Goal: Transaction & Acquisition: Purchase product/service

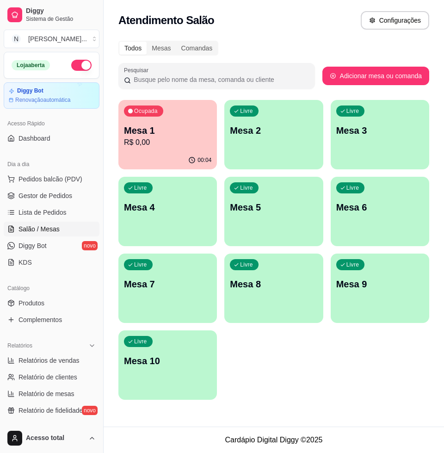
click at [200, 132] on p "Mesa 1" at bounding box center [167, 130] width 87 height 13
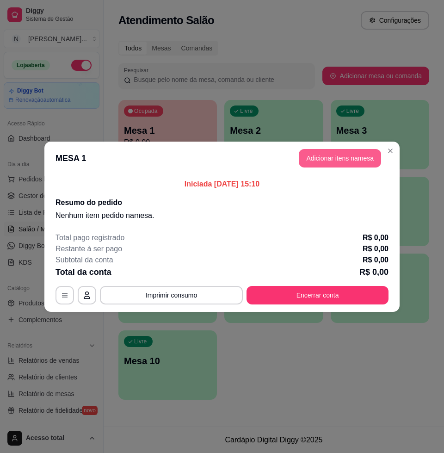
click at [357, 160] on button "Adicionar itens na mesa" at bounding box center [340, 158] width 82 height 19
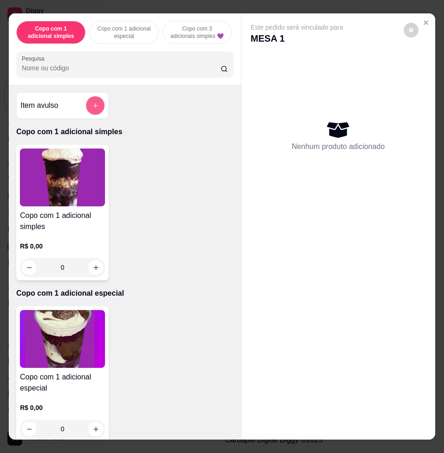
click at [95, 109] on button "add-separate-item" at bounding box center [95, 105] width 19 height 19
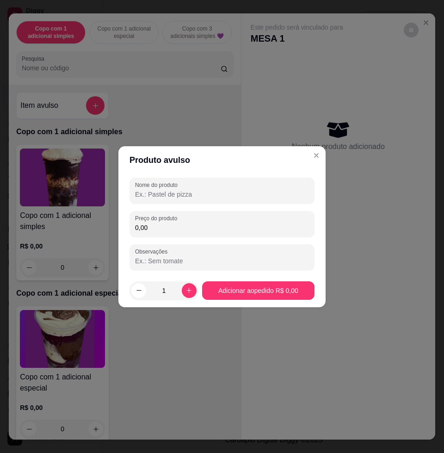
click at [201, 191] on input "Nome do produto" at bounding box center [222, 194] width 174 height 9
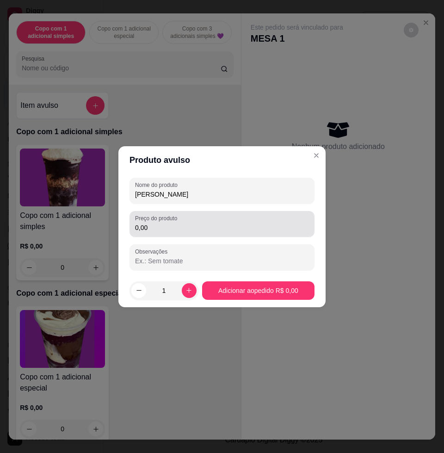
type input "ronaldo"
click at [222, 217] on div "0,00" at bounding box center [222, 224] width 174 height 19
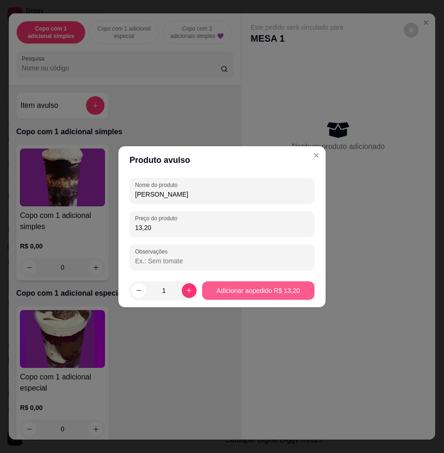
type input "13,20"
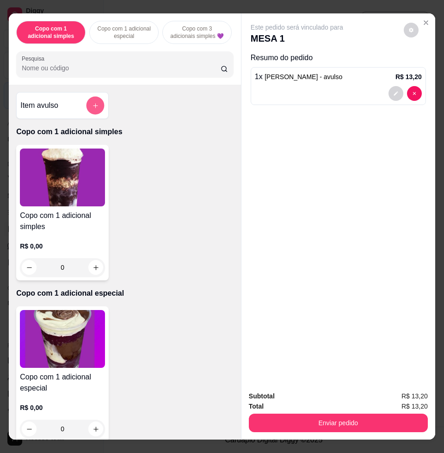
click at [92, 106] on icon "add-separate-item" at bounding box center [95, 105] width 7 height 7
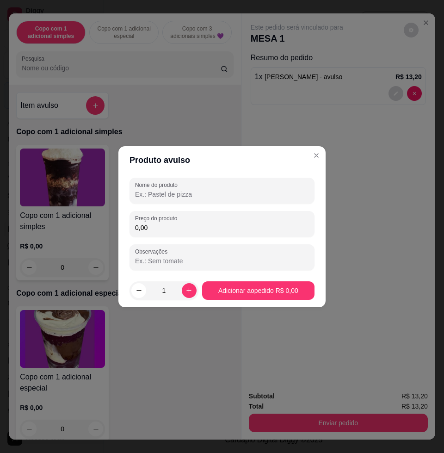
click at [174, 192] on input "Nome do produto" at bounding box center [222, 194] width 174 height 9
type input "."
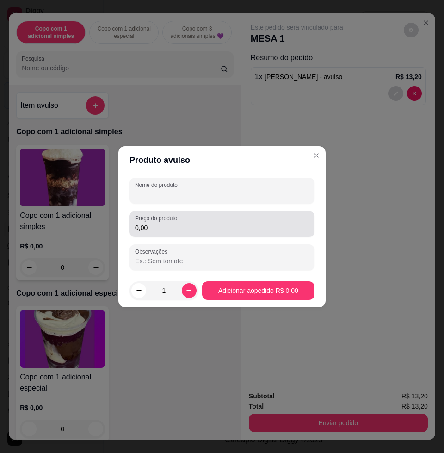
click at [172, 232] on div "0,00" at bounding box center [222, 224] width 174 height 19
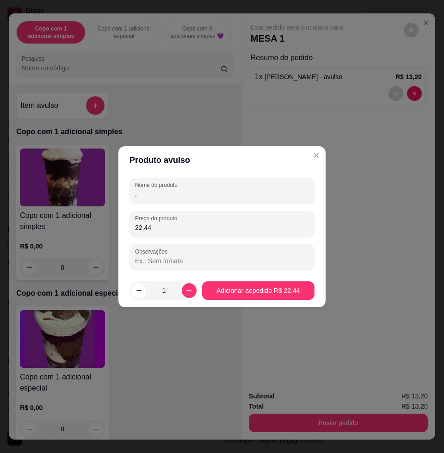
click at [161, 230] on input "22,44" at bounding box center [222, 227] width 174 height 9
drag, startPoint x: 157, startPoint y: 222, endPoint x: 114, endPoint y: 221, distance: 43.0
click at [114, 221] on div "Produto avulso Nome do produto . Preço do produto 22,44 Observações 1 Adicionar…" at bounding box center [222, 226] width 444 height 453
type input "13,44"
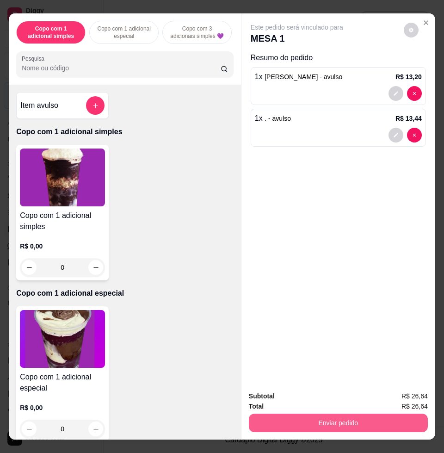
click at [352, 417] on button "Enviar pedido" at bounding box center [338, 423] width 179 height 19
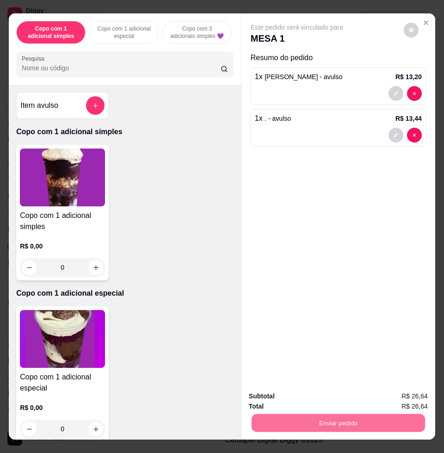
click at [400, 397] on button "Enviar pedido" at bounding box center [402, 395] width 51 height 17
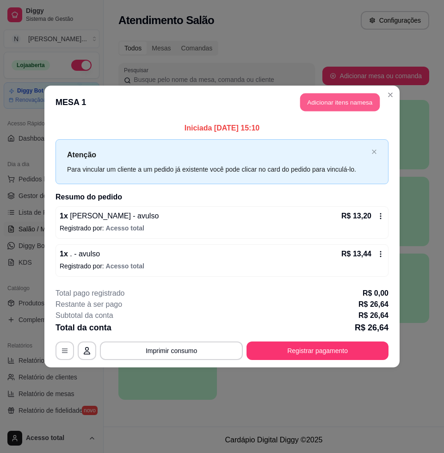
click at [348, 103] on button "Adicionar itens na mesa" at bounding box center [340, 102] width 80 height 18
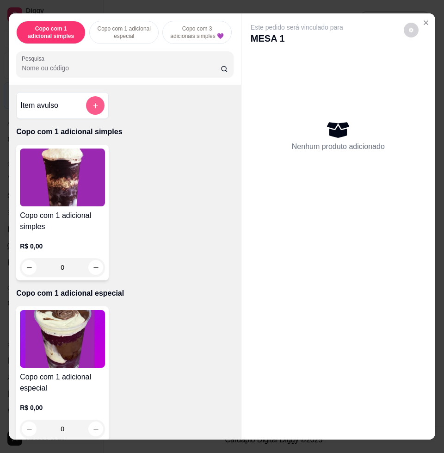
click at [94, 109] on icon "add-separate-item" at bounding box center [95, 105] width 7 height 7
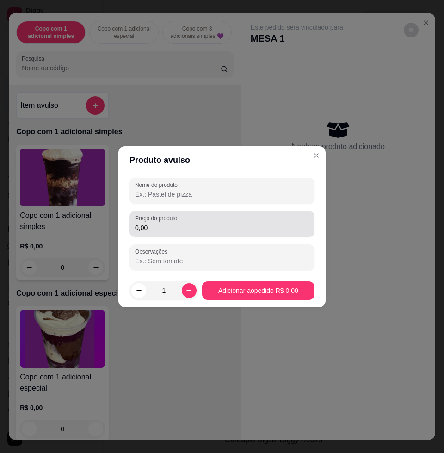
drag, startPoint x: 173, startPoint y: 226, endPoint x: 175, endPoint y: 239, distance: 13.1
click at [173, 229] on input "0,00" at bounding box center [222, 227] width 174 height 9
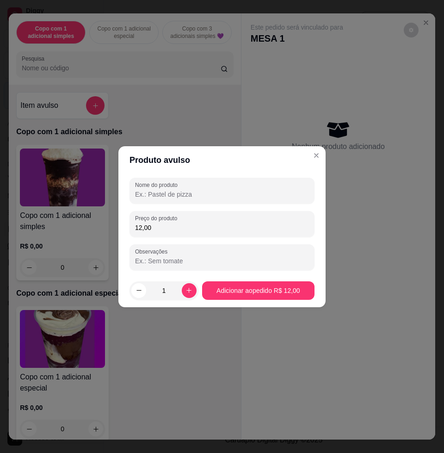
type input "12,00"
click at [169, 193] on input "Nome do produto" at bounding box center [222, 194] width 174 height 9
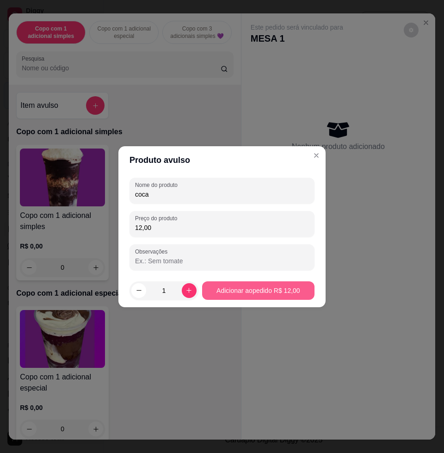
type input "coca"
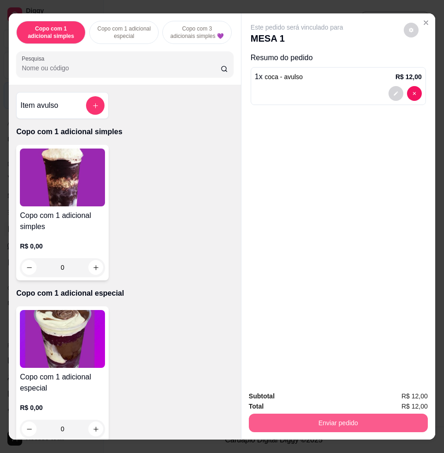
click at [366, 402] on div "Total R$ 12,00" at bounding box center [338, 406] width 179 height 10
click at [371, 414] on button "Enviar pedido" at bounding box center [338, 423] width 173 height 18
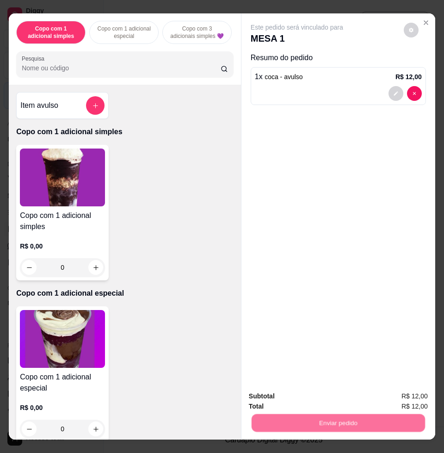
click at [395, 394] on button "Enviar pedido" at bounding box center [403, 396] width 52 height 18
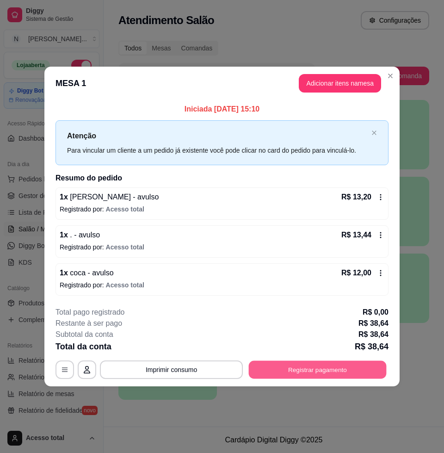
click at [353, 371] on button "Registrar pagamento" at bounding box center [318, 370] width 138 height 18
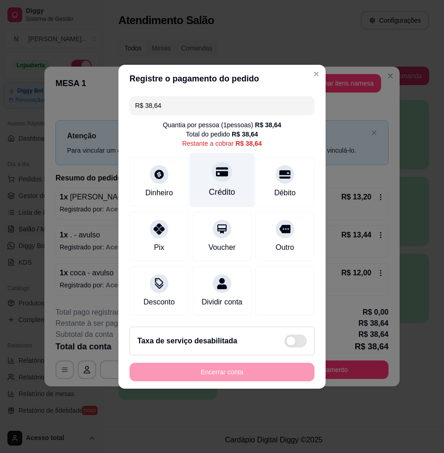
click at [212, 173] on div at bounding box center [222, 171] width 20 height 20
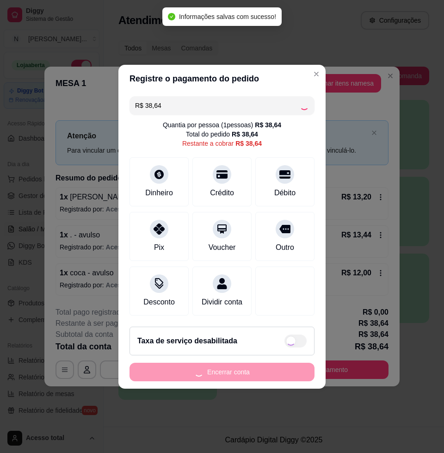
type input "R$ 0,00"
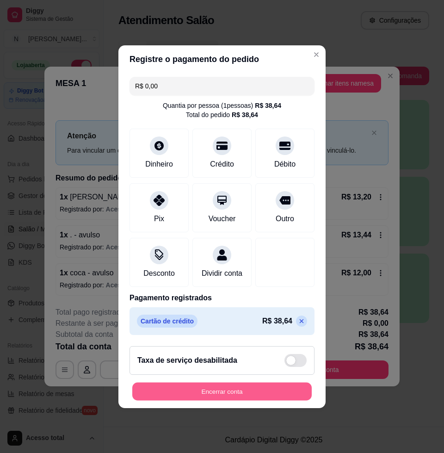
click at [257, 415] on div "Registre o pagamento do pedido R$ 0,00 Quantia por pessoa ( 1 pessoas) R$ 38,64…" at bounding box center [222, 226] width 444 height 453
click at [263, 390] on button "Encerrar conta" at bounding box center [222, 391] width 185 height 19
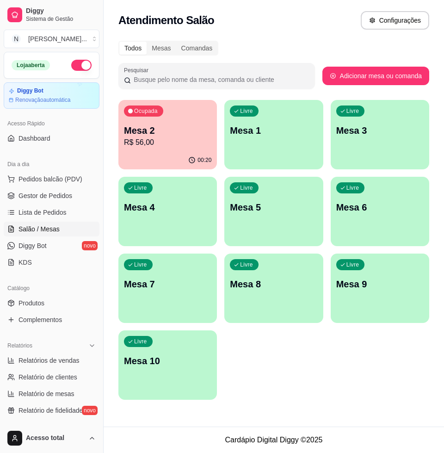
click at [300, 144] on div "Livre Mesa 1" at bounding box center [273, 129] width 99 height 58
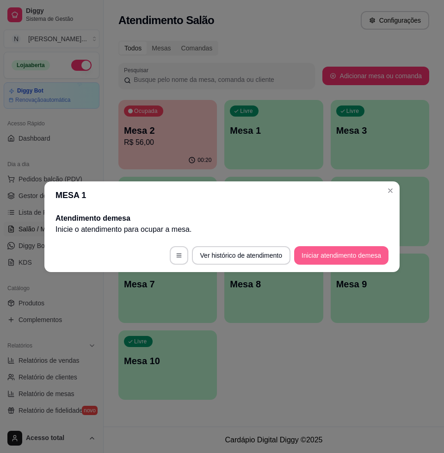
click at [369, 253] on button "Iniciar atendimento de mesa" at bounding box center [341, 255] width 94 height 19
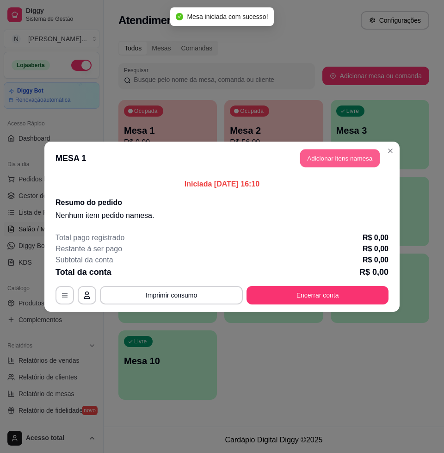
click at [336, 149] on button "Adicionar itens na mesa" at bounding box center [340, 158] width 80 height 18
click at [333, 154] on div "Nenhum produto adicionado" at bounding box center [339, 134] width 177 height 183
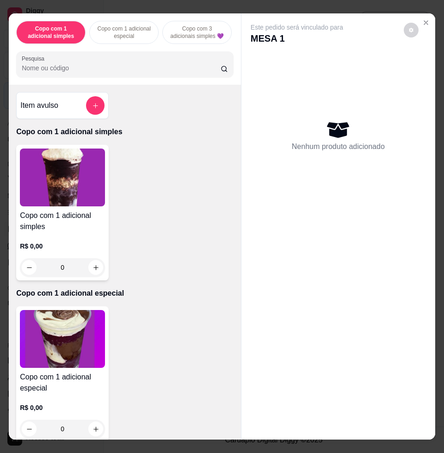
click at [102, 109] on div "Item avulso" at bounding box center [62, 105] width 93 height 27
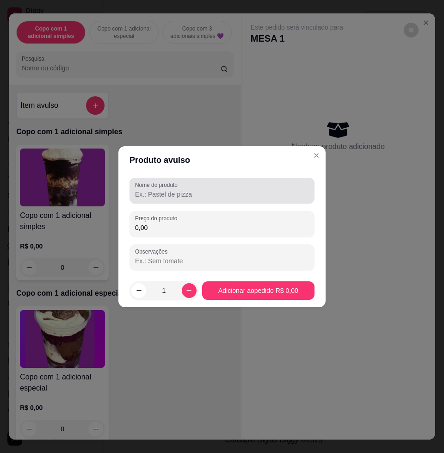
click at [179, 202] on div "Nome do produto" at bounding box center [222, 191] width 185 height 26
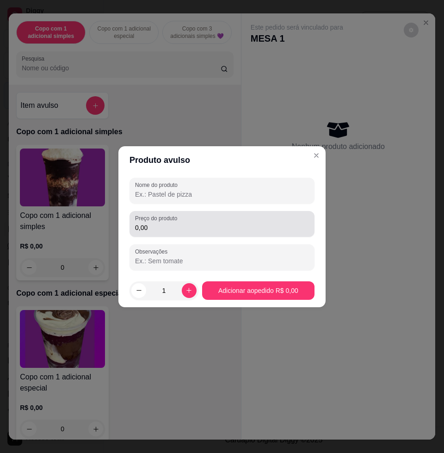
drag, startPoint x: 204, startPoint y: 223, endPoint x: 201, endPoint y: 220, distance: 4.9
click at [203, 221] on div "0,00" at bounding box center [222, 224] width 174 height 19
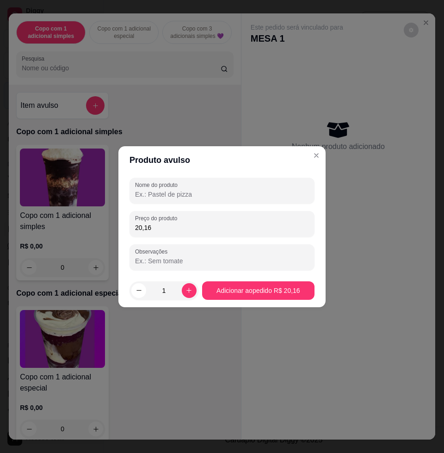
type input "20,16"
click at [173, 190] on input "Nome do produto" at bounding box center [222, 194] width 174 height 9
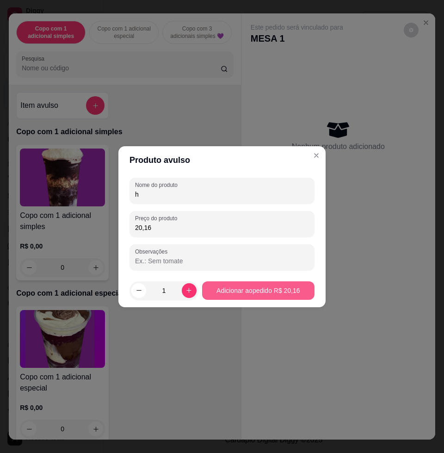
type input "h"
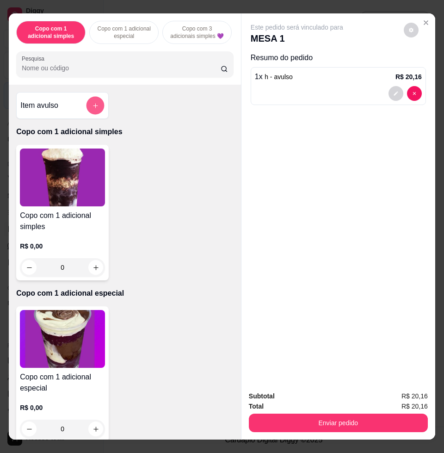
click at [92, 105] on button "add-separate-item" at bounding box center [96, 106] width 18 height 18
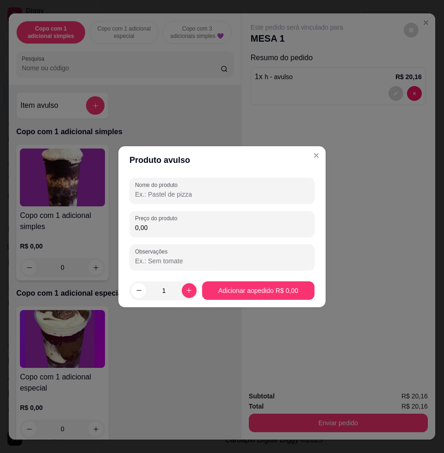
click at [145, 229] on input "0,00" at bounding box center [222, 227] width 174 height 9
click at [168, 225] on input "0,00" at bounding box center [222, 227] width 174 height 9
type input "25,80"
click at [205, 204] on div "Nome do produto Preço do produto 25,80 Observações" at bounding box center [222, 224] width 185 height 93
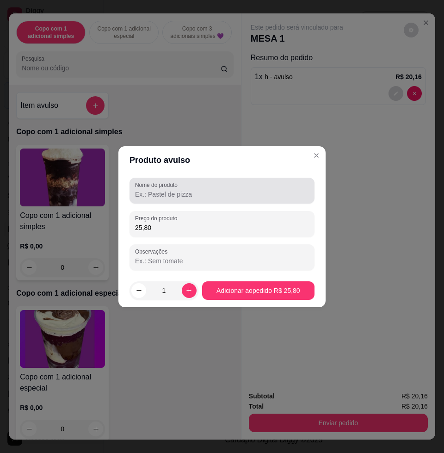
click at [210, 195] on input "Nome do produto" at bounding box center [222, 194] width 174 height 9
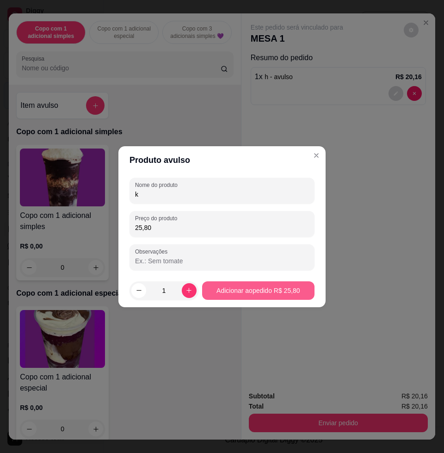
type input "k"
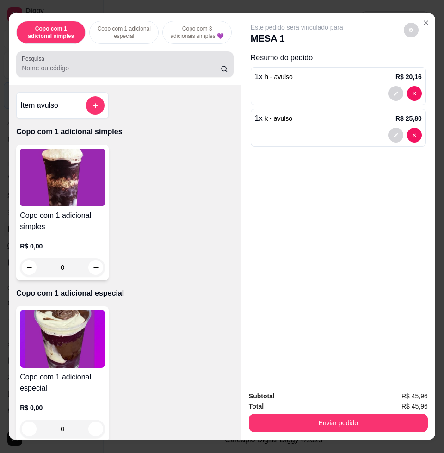
click at [93, 57] on div "Pesquisa" at bounding box center [124, 64] width 217 height 26
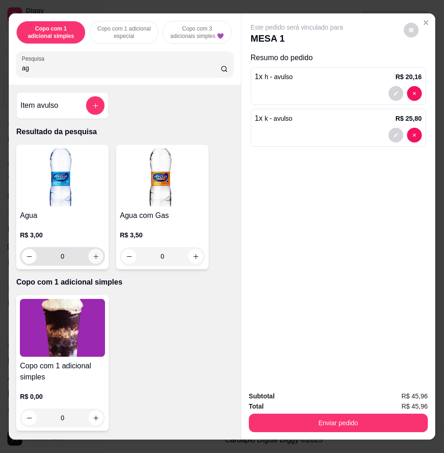
type input "ag"
click at [92, 261] on button "increase-product-quantity" at bounding box center [95, 256] width 15 height 15
type input "1"
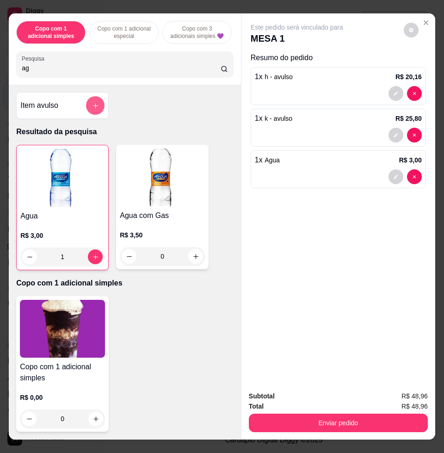
click at [92, 114] on button "add-separate-item" at bounding box center [95, 105] width 19 height 19
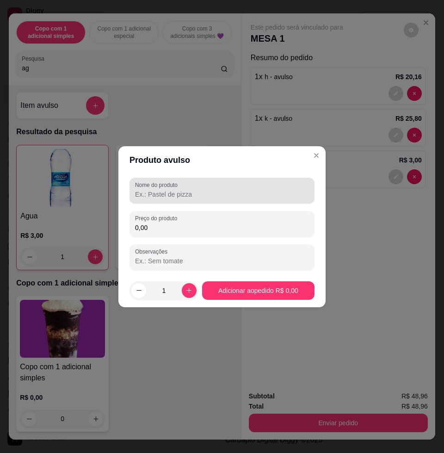
click at [200, 190] on input "Nome do produto" at bounding box center [222, 194] width 174 height 9
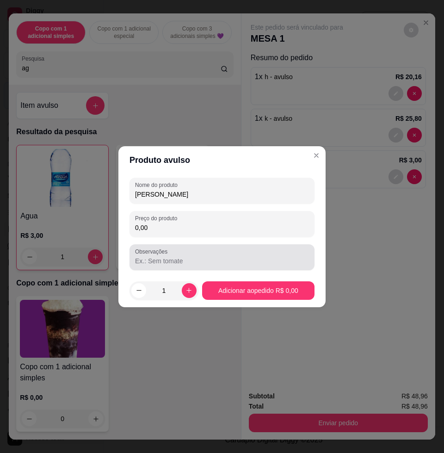
type input "marlene"
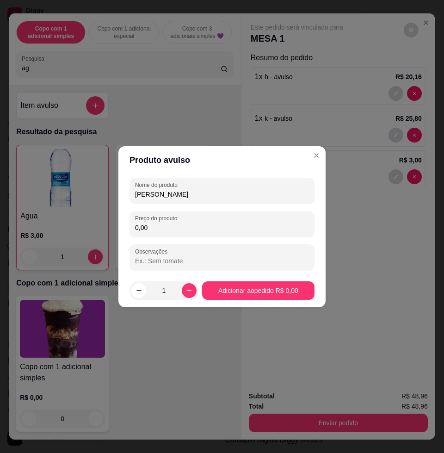
click at [213, 240] on div "Nome do produto marlene Preço do produto 0,00 Observações" at bounding box center [222, 224] width 185 height 93
click at [260, 228] on input "0,00" at bounding box center [222, 227] width 174 height 9
type input "12,60"
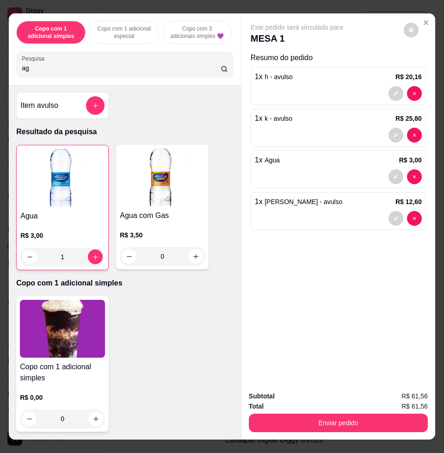
click at [367, 439] on div "Copo com 1 adicional simples Copo com 1 adicional especial Copo com 3 adicionai…" at bounding box center [222, 226] width 444 height 453
click at [372, 429] on div "Subtotal R$ 61,56 Total R$ 61,56 Enviar pedido" at bounding box center [338, 411] width 194 height 56
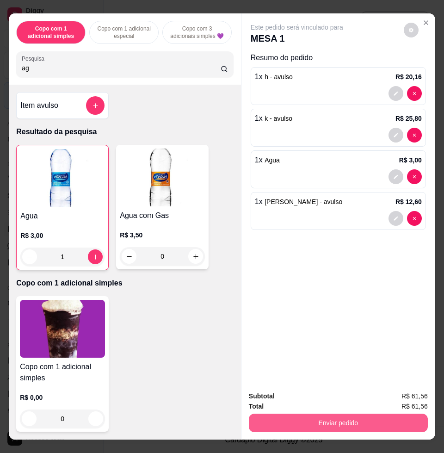
click at [383, 417] on button "Enviar pedido" at bounding box center [338, 423] width 179 height 19
click at [401, 398] on button "Enviar pedido" at bounding box center [403, 396] width 52 height 18
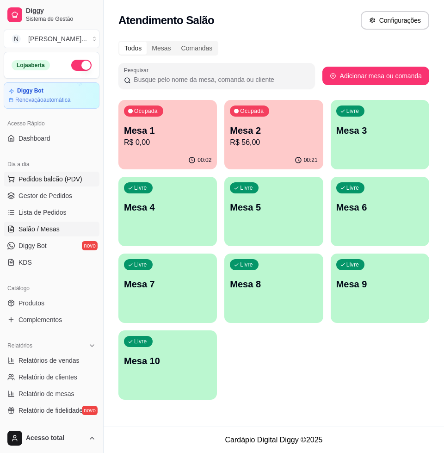
click at [56, 178] on span "Pedidos balcão (PDV)" at bounding box center [51, 178] width 64 height 9
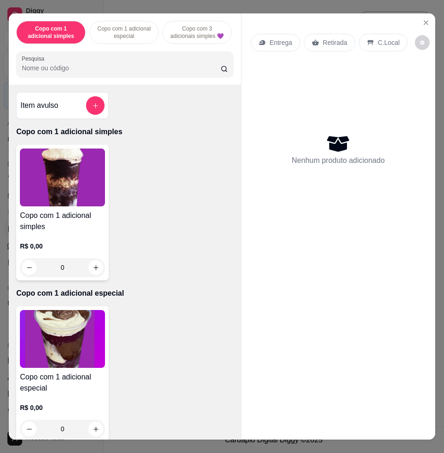
click at [111, 73] on input "Pesquisa" at bounding box center [121, 67] width 199 height 9
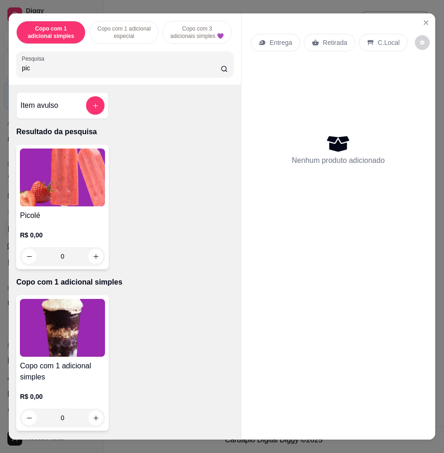
type input "pic"
click at [43, 181] on img at bounding box center [62, 177] width 85 height 58
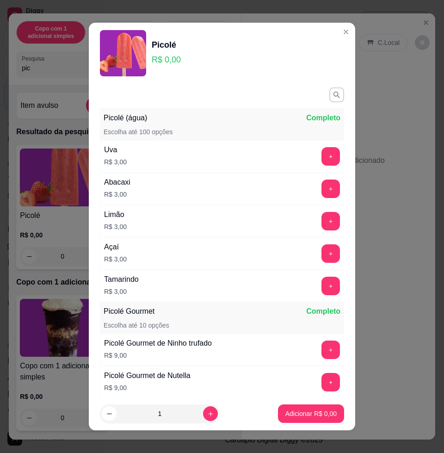
drag, startPoint x: 297, startPoint y: 153, endPoint x: 302, endPoint y: 154, distance: 4.7
click at [318, 153] on div "+" at bounding box center [331, 156] width 26 height 19
click at [321, 154] on button "+" at bounding box center [330, 156] width 19 height 19
click at [322, 155] on button "+" at bounding box center [331, 157] width 18 height 18
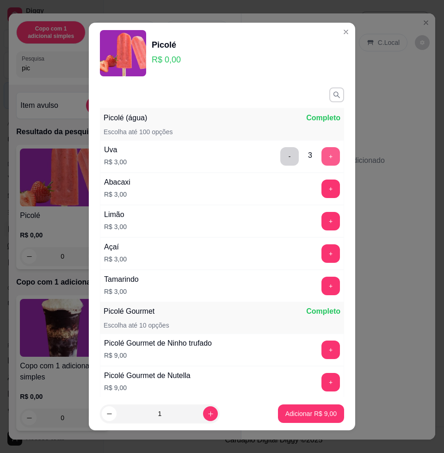
click at [321, 155] on button "+" at bounding box center [330, 156] width 19 height 19
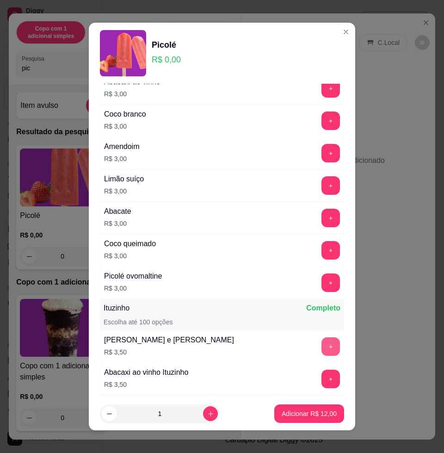
scroll to position [809, 0]
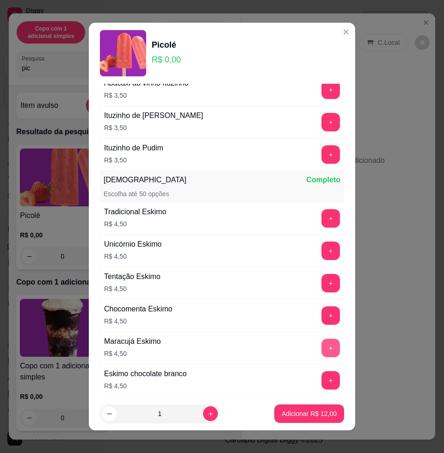
click at [321, 348] on button "+" at bounding box center [330, 348] width 19 height 19
click at [321, 409] on p "Adicionar R$ 16,50" at bounding box center [309, 413] width 55 height 9
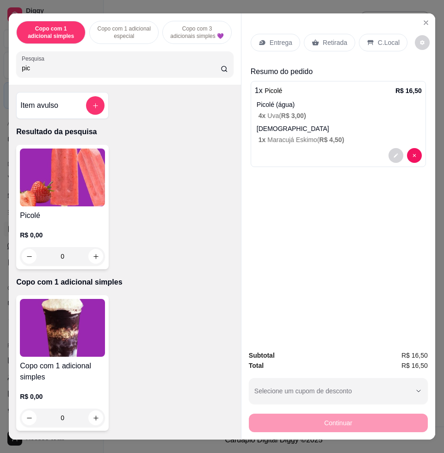
click at [378, 38] on p "C.Local" at bounding box center [389, 42] width 22 height 9
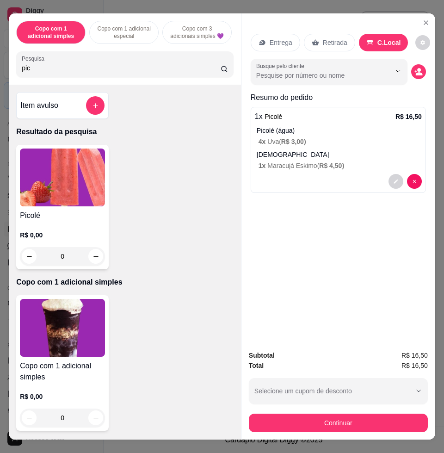
click at [356, 411] on div "Continuar" at bounding box center [338, 421] width 179 height 21
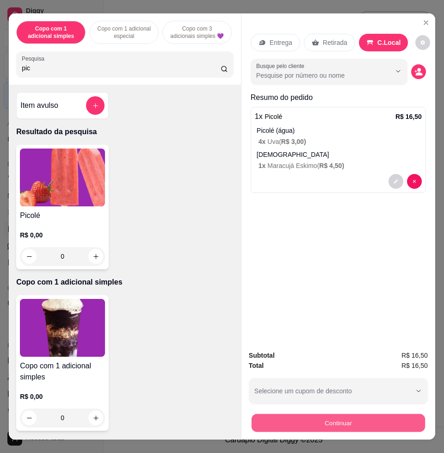
click at [356, 414] on button "Continuar" at bounding box center [338, 423] width 173 height 18
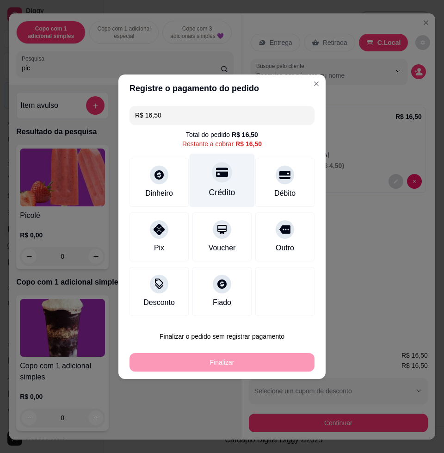
click at [220, 188] on div "Crédito" at bounding box center [222, 192] width 26 height 12
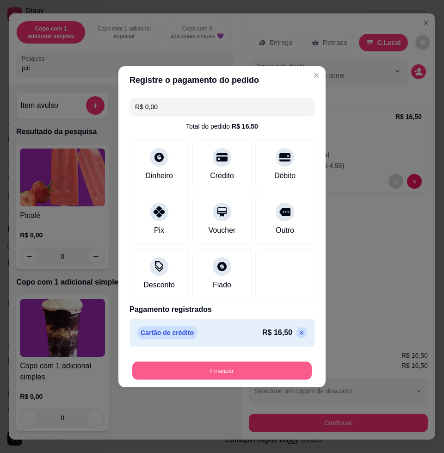
click at [243, 371] on button "Finalizar" at bounding box center [221, 370] width 179 height 18
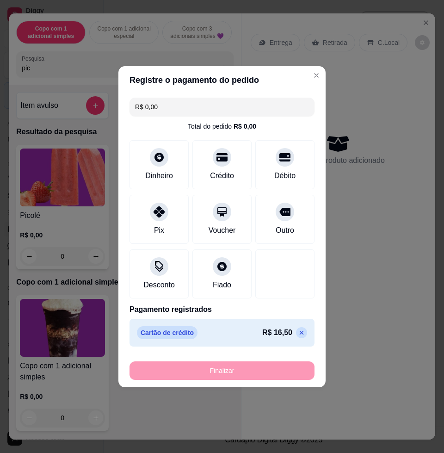
type input "-R$ 16,50"
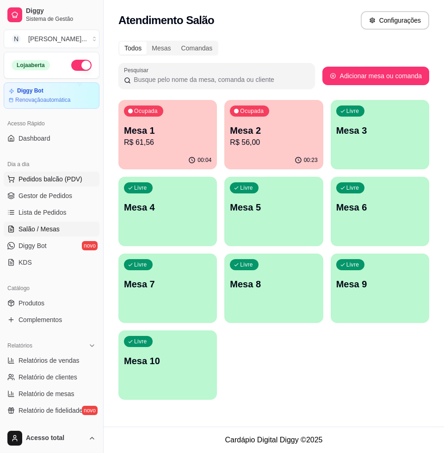
click at [72, 179] on span "Pedidos balcão (PDV)" at bounding box center [51, 178] width 64 height 9
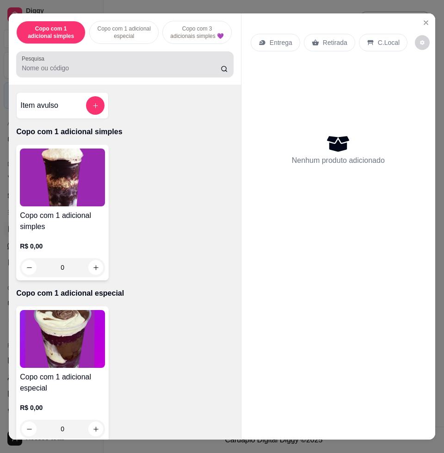
click at [123, 73] on input "Pesquisa" at bounding box center [121, 67] width 199 height 9
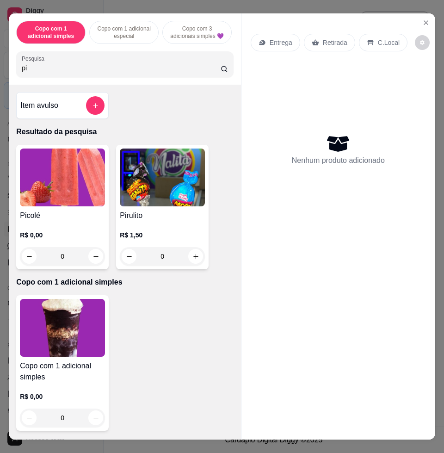
type input "pi"
click at [77, 204] on img at bounding box center [62, 177] width 85 height 58
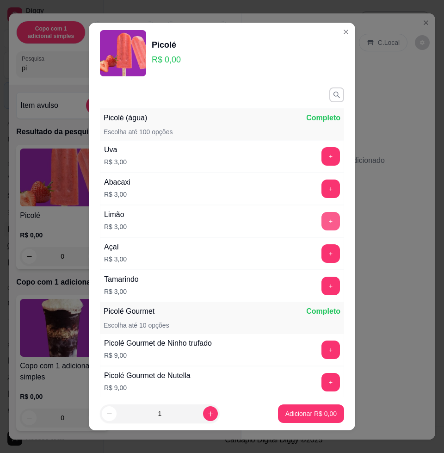
click at [321, 221] on button "+" at bounding box center [330, 221] width 19 height 19
click at [322, 221] on button "+" at bounding box center [331, 221] width 18 height 18
click at [321, 221] on button "+" at bounding box center [330, 221] width 19 height 19
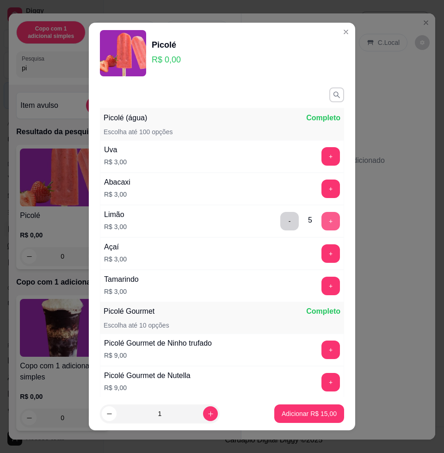
click at [321, 221] on button "+" at bounding box center [330, 221] width 19 height 19
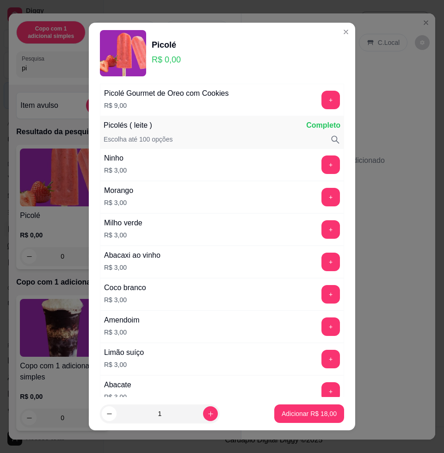
scroll to position [173, 0]
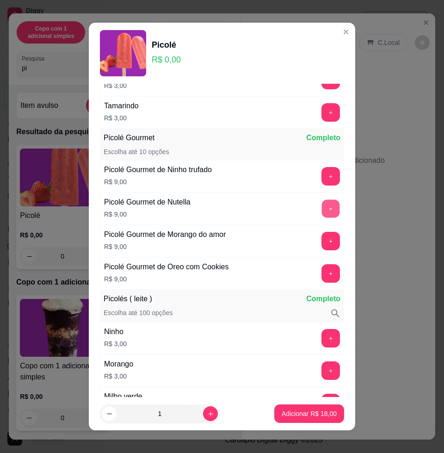
click at [322, 204] on button "+" at bounding box center [331, 209] width 18 height 18
click at [284, 410] on p "Adicionar R$ 27,00" at bounding box center [309, 413] width 55 height 9
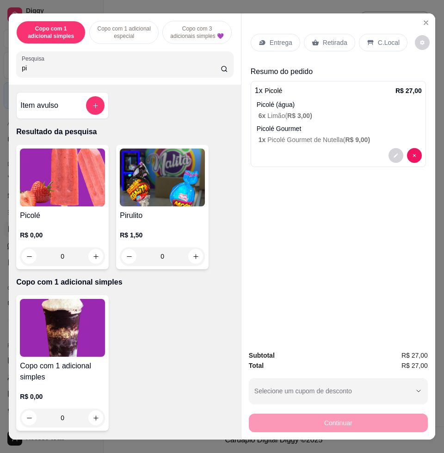
click at [334, 411] on div "Continuar" at bounding box center [338, 421] width 179 height 21
click at [367, 41] on icon at bounding box center [370, 42] width 7 height 7
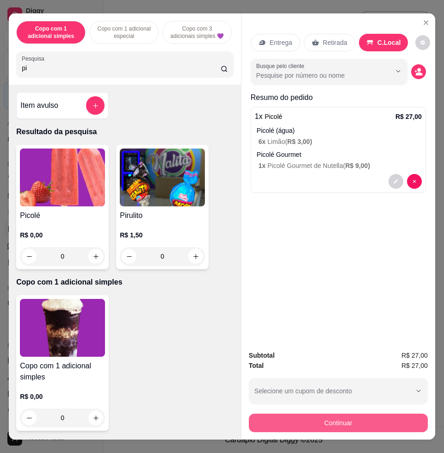
click at [343, 414] on button "Continuar" at bounding box center [338, 423] width 179 height 19
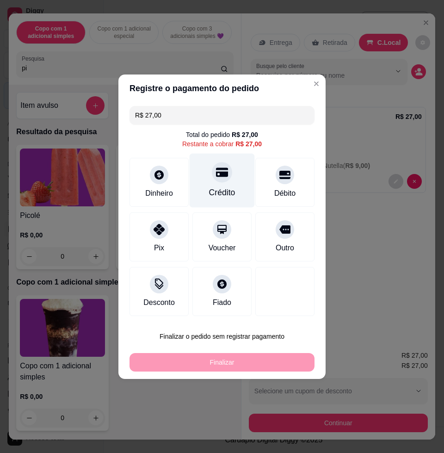
click at [227, 185] on div "Crédito" at bounding box center [222, 180] width 65 height 54
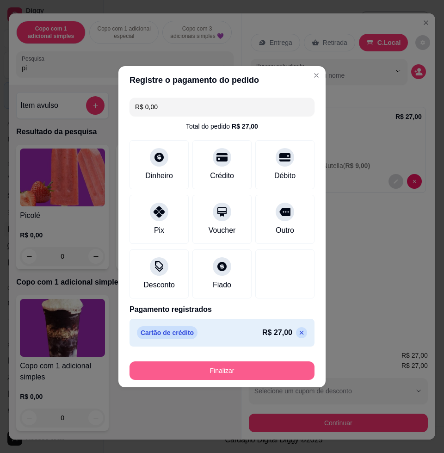
click at [251, 378] on button "Finalizar" at bounding box center [222, 370] width 185 height 19
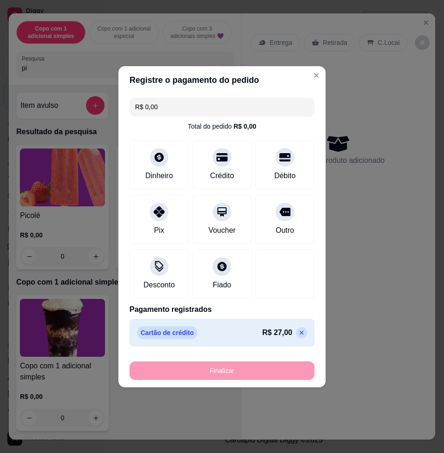
type input "-R$ 27,00"
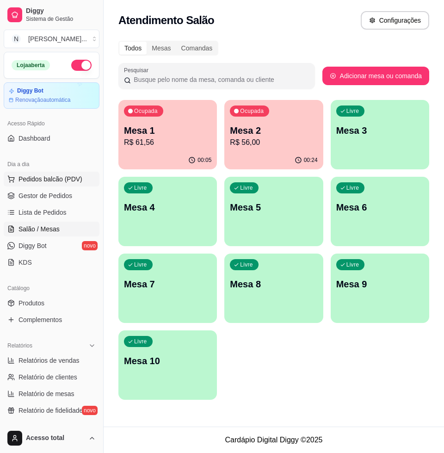
click at [31, 174] on span "Pedidos balcão (PDV)" at bounding box center [51, 178] width 64 height 9
click at [33, 178] on img at bounding box center [59, 176] width 87 height 59
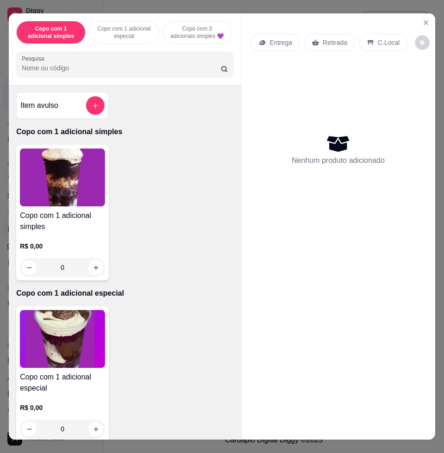
click at [152, 74] on div at bounding box center [125, 64] width 206 height 19
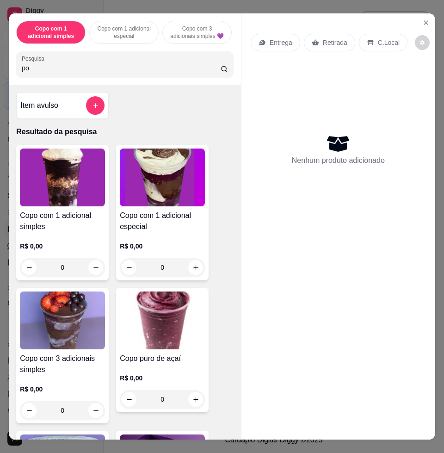
type input "p"
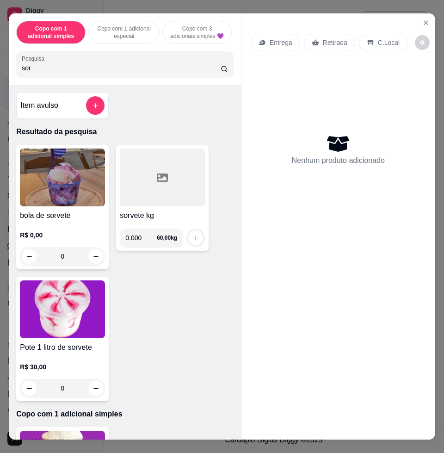
type input "sor"
click at [102, 113] on div "Item avulso" at bounding box center [62, 105] width 93 height 27
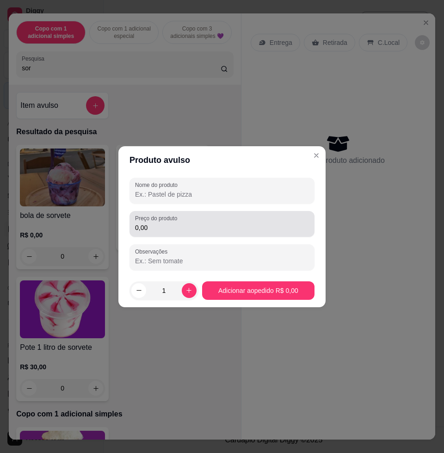
click at [165, 235] on div "Preço do produto 0,00" at bounding box center [222, 224] width 185 height 26
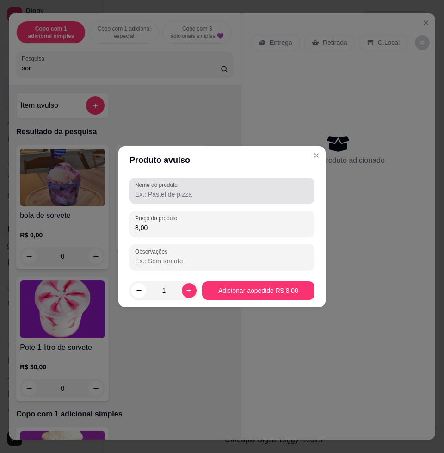
type input "8,00"
click at [179, 193] on input "Nome do produto" at bounding box center [222, 194] width 174 height 9
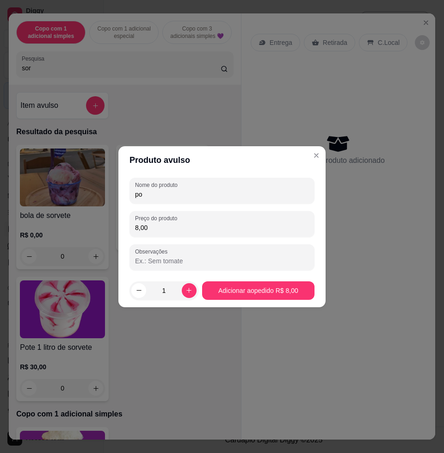
type input "p"
type input "zero acucar"
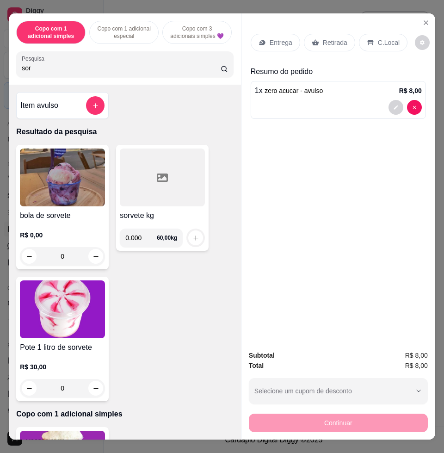
click at [378, 38] on p "C.Local" at bounding box center [389, 42] width 22 height 9
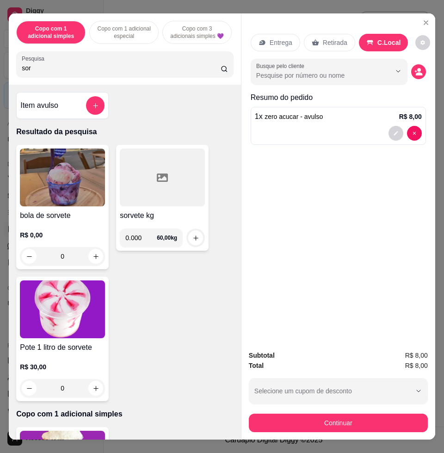
click at [404, 414] on button "Continuar" at bounding box center [338, 423] width 179 height 19
click at [162, 220] on div "Pix" at bounding box center [159, 235] width 65 height 54
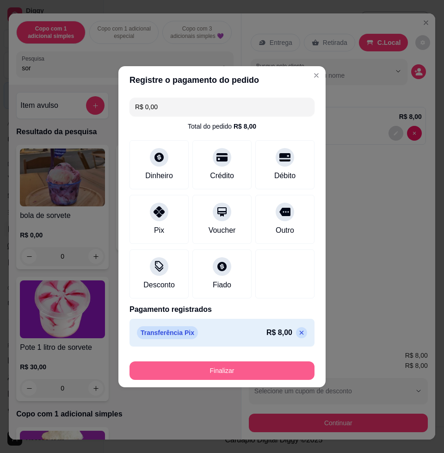
click at [208, 371] on button "Finalizar" at bounding box center [222, 370] width 185 height 19
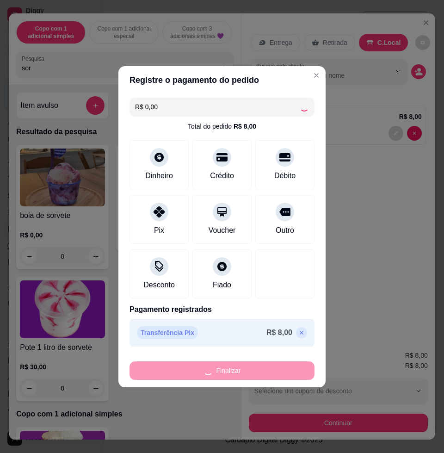
type input "-R$ 8,00"
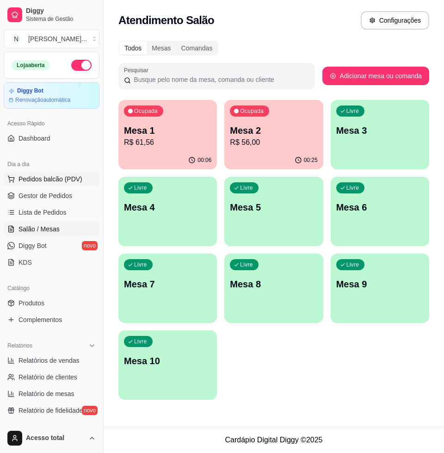
click at [59, 184] on button "Pedidos balcão (PDV)" at bounding box center [52, 179] width 96 height 15
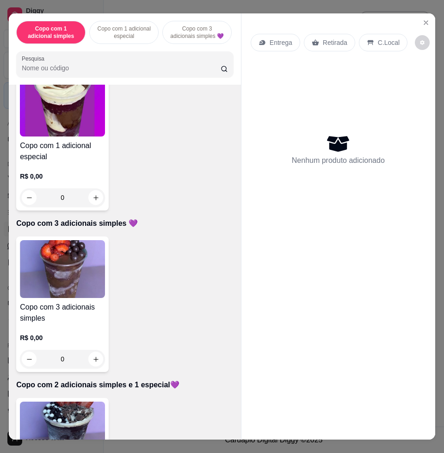
scroll to position [405, 0]
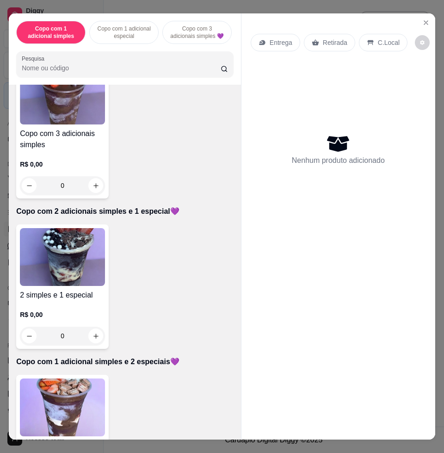
click at [73, 401] on img at bounding box center [62, 407] width 85 height 58
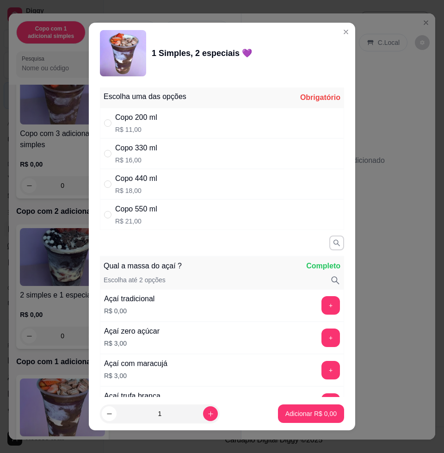
click at [171, 158] on div "Copo 330 ml R$ 16,00" at bounding box center [222, 153] width 244 height 31
radio input "true"
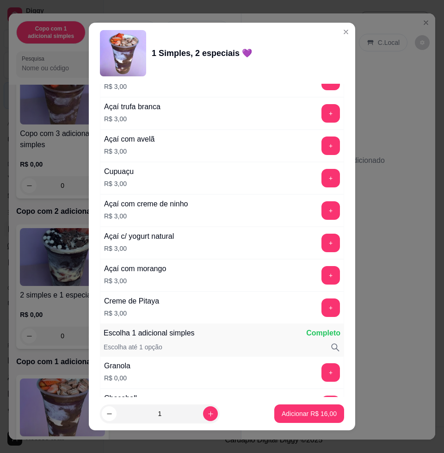
scroll to position [520, 0]
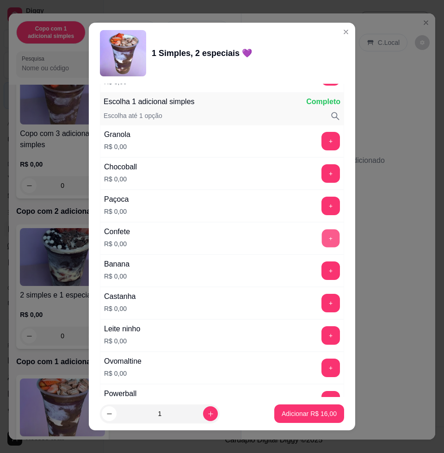
click at [322, 239] on button "+" at bounding box center [331, 238] width 18 height 18
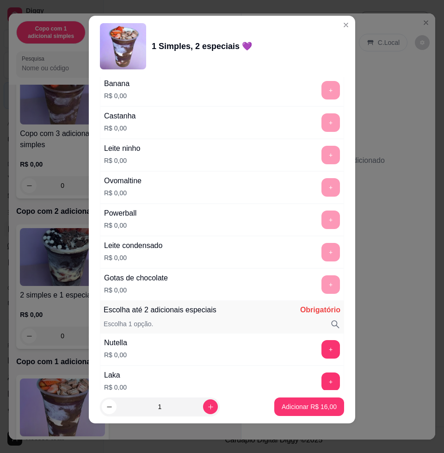
scroll to position [752, 0]
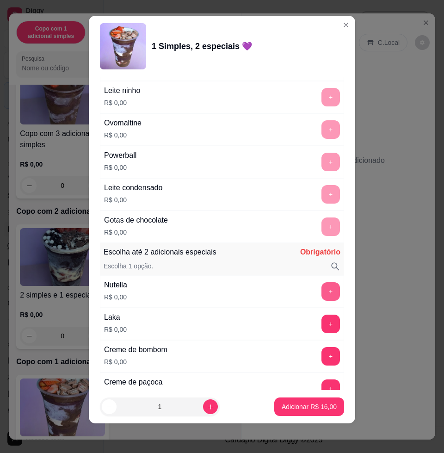
click at [321, 285] on button "+" at bounding box center [330, 291] width 19 height 19
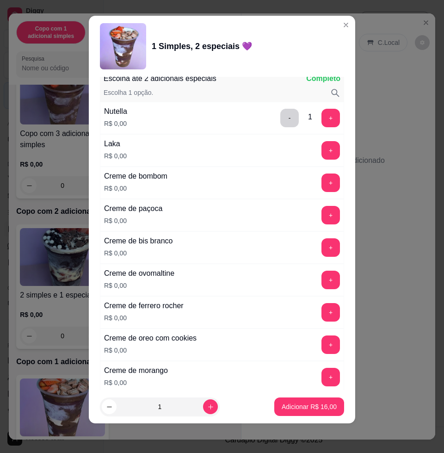
scroll to position [1099, 0]
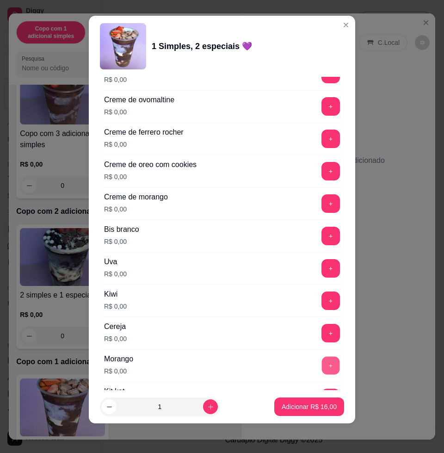
click at [322, 364] on button "+" at bounding box center [331, 366] width 18 height 18
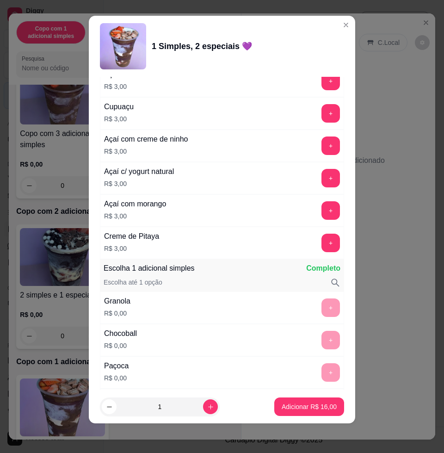
scroll to position [0, 0]
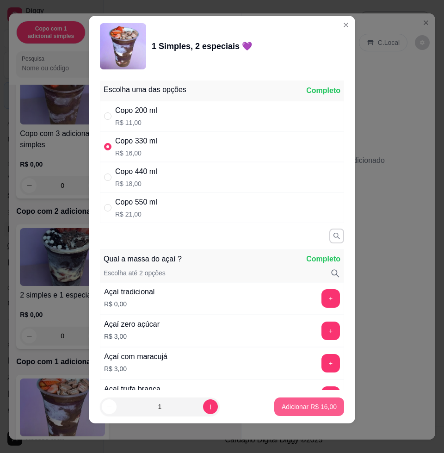
click at [316, 407] on p "Adicionar R$ 16,00" at bounding box center [309, 406] width 55 height 9
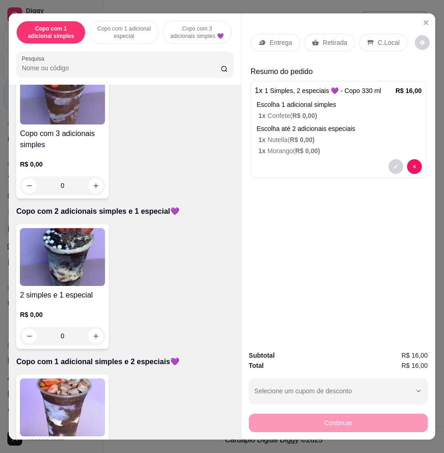
click at [270, 40] on p "Entrega" at bounding box center [281, 42] width 23 height 9
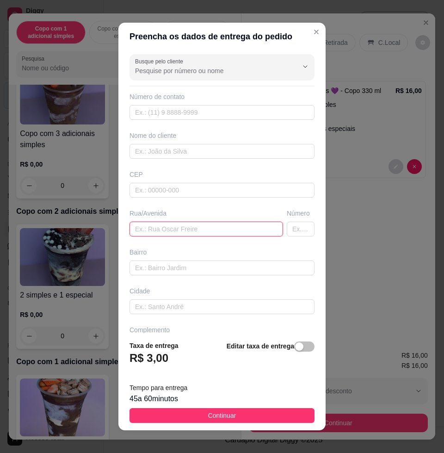
click at [158, 222] on input "text" at bounding box center [207, 229] width 154 height 15
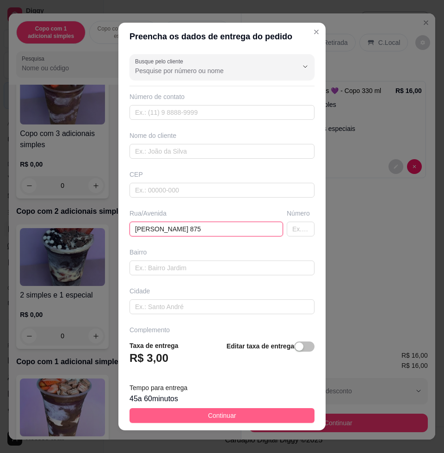
type input "olavo bilac 875"
click at [210, 417] on span "Continuar" at bounding box center [222, 415] width 28 height 10
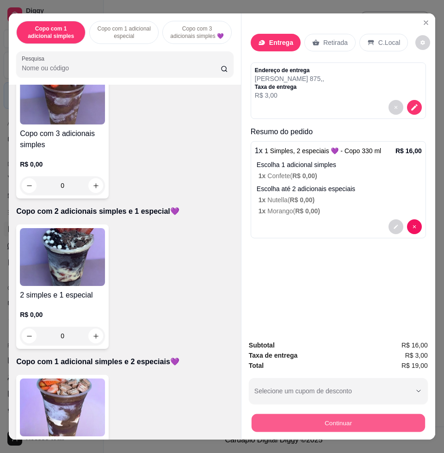
click at [327, 414] on button "Continuar" at bounding box center [338, 423] width 173 height 18
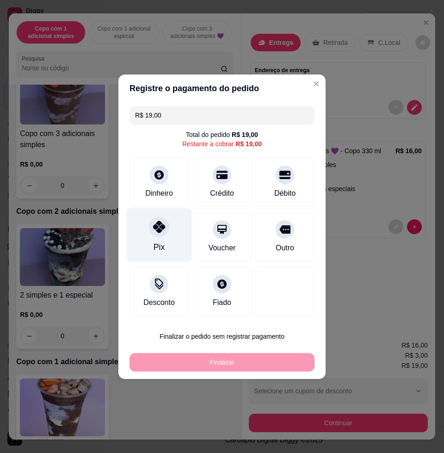
click at [151, 226] on div at bounding box center [159, 226] width 20 height 20
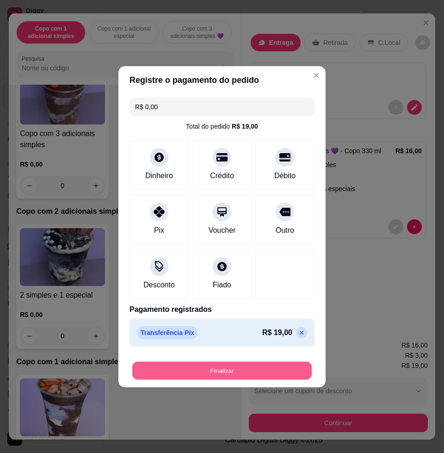
click at [199, 366] on button "Finalizar" at bounding box center [221, 370] width 179 height 18
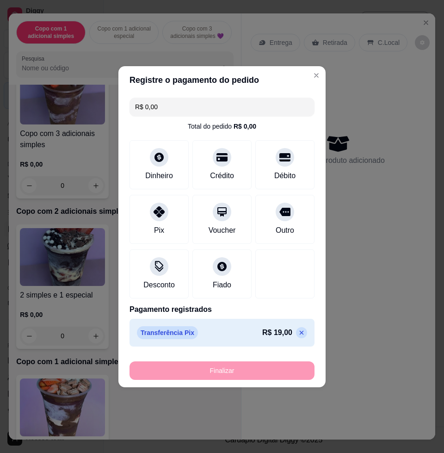
type input "-R$ 19,00"
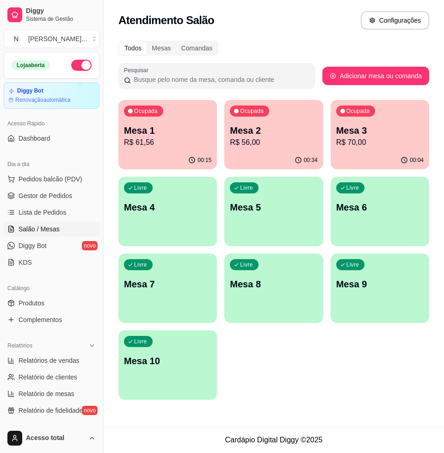
click at [290, 147] on p "R$ 56,00" at bounding box center [273, 142] width 87 height 11
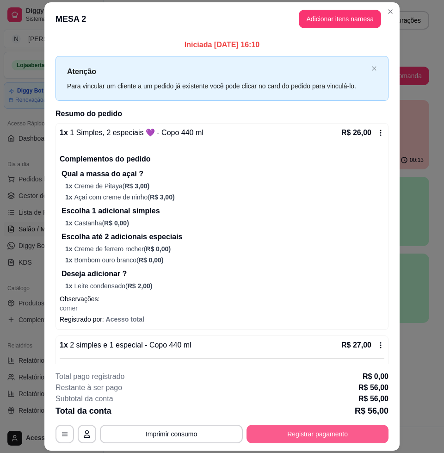
click at [368, 430] on button "Registrar pagamento" at bounding box center [318, 434] width 142 height 19
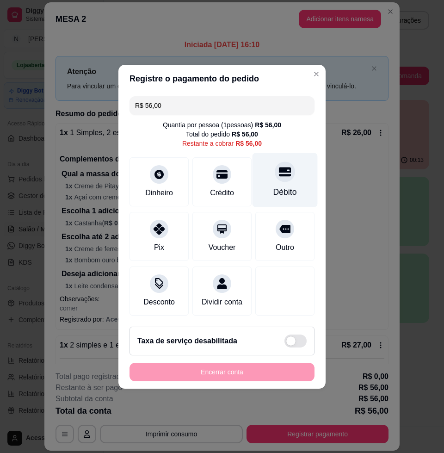
click at [278, 187] on div "Débito" at bounding box center [285, 192] width 24 height 12
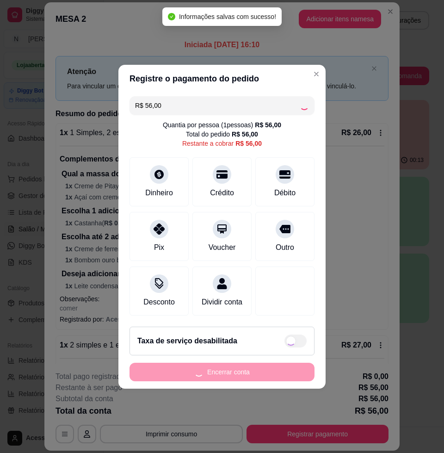
type input "R$ 0,00"
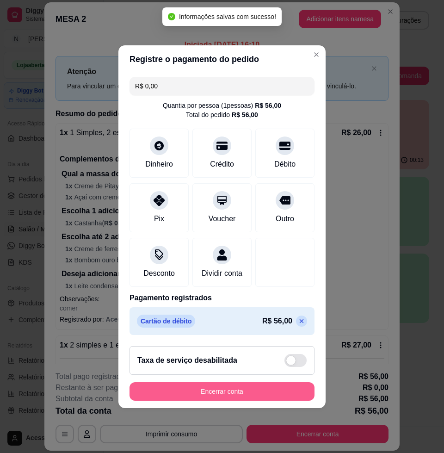
click at [277, 399] on button "Encerrar conta" at bounding box center [222, 391] width 185 height 19
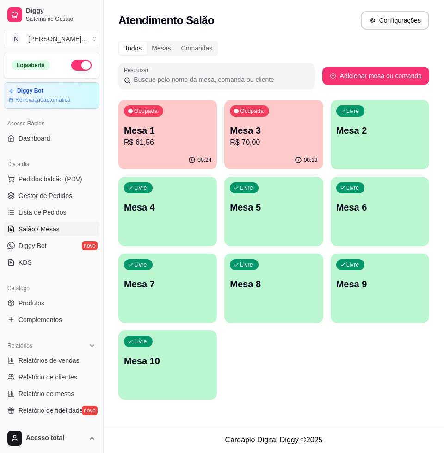
click at [298, 147] on p "R$ 70,00" at bounding box center [273, 142] width 87 height 11
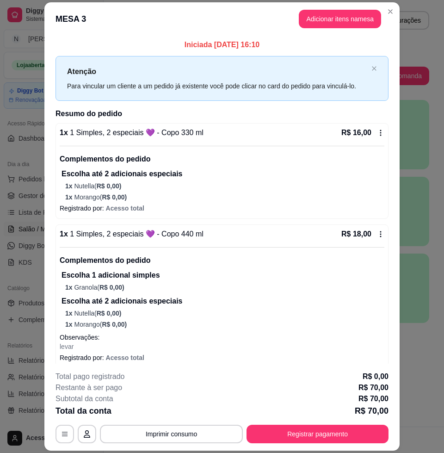
scroll to position [231, 0]
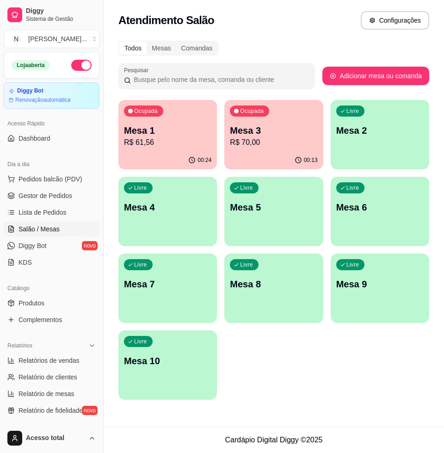
click at [106, 125] on button "Toggle Sidebar" at bounding box center [102, 226] width 7 height 453
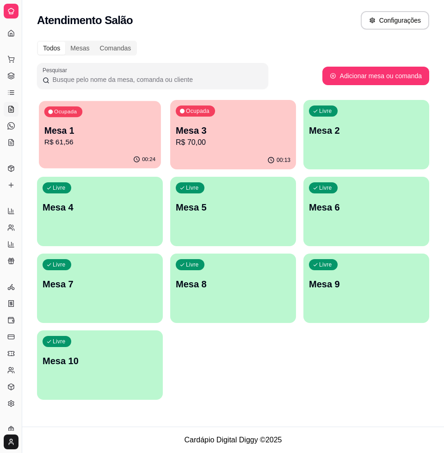
click at [139, 142] on p "R$ 61,56" at bounding box center [99, 142] width 111 height 11
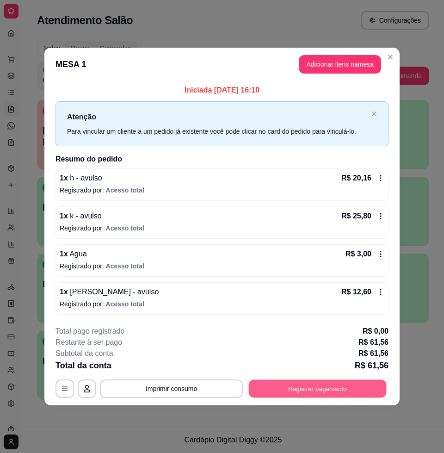
click at [361, 384] on button "Registrar pagamento" at bounding box center [318, 389] width 138 height 18
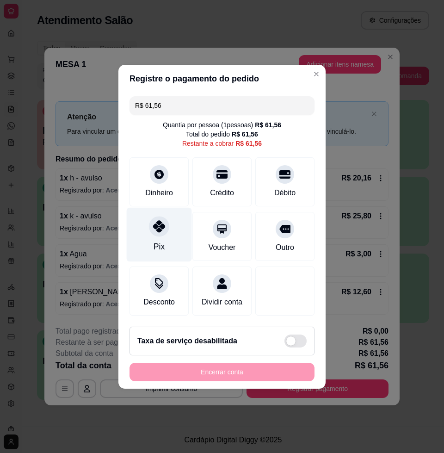
click at [163, 233] on div "Pix" at bounding box center [159, 234] width 65 height 54
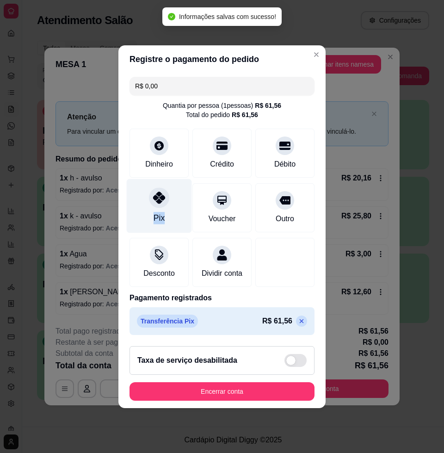
type input "R$ 0,00"
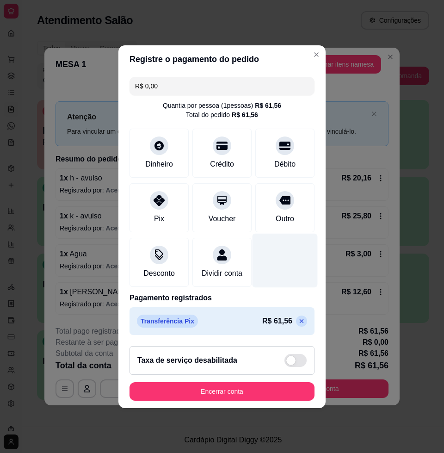
drag, startPoint x: 163, startPoint y: 233, endPoint x: 273, endPoint y: 262, distance: 114.4
click at [273, 262] on div at bounding box center [285, 260] width 65 height 54
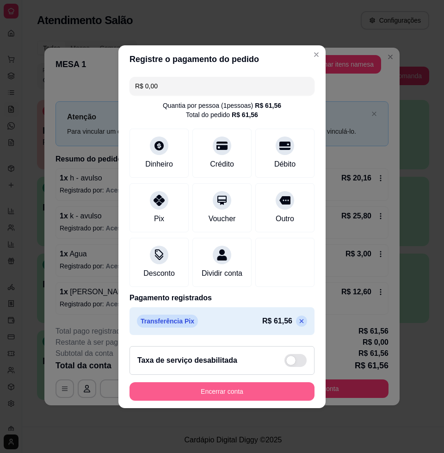
click at [232, 398] on button "Encerrar conta" at bounding box center [222, 391] width 185 height 19
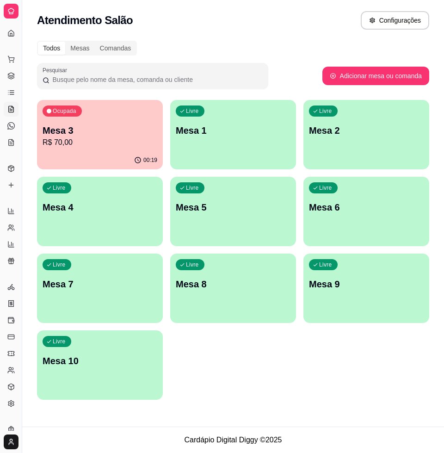
click at [111, 133] on p "Mesa 3" at bounding box center [100, 130] width 115 height 13
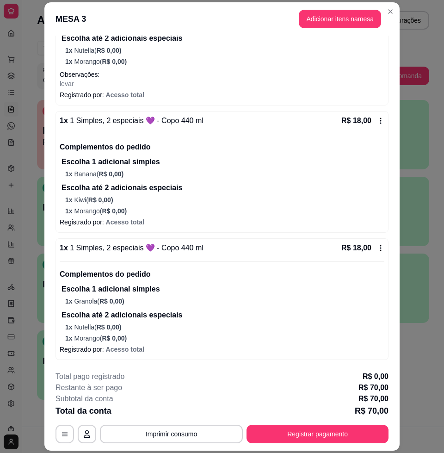
scroll to position [27, 0]
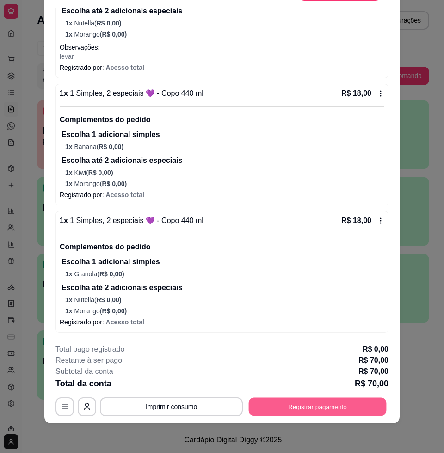
click at [313, 403] on button "Registrar pagamento" at bounding box center [318, 407] width 138 height 18
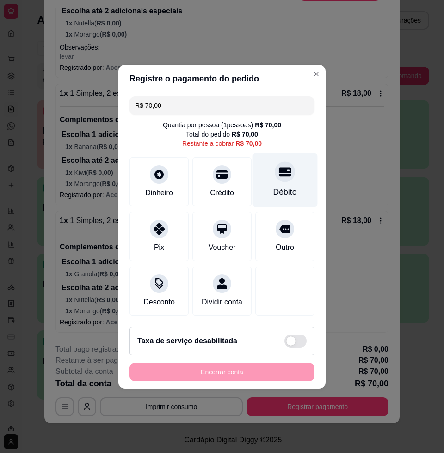
click at [291, 184] on div "Débito" at bounding box center [285, 180] width 65 height 54
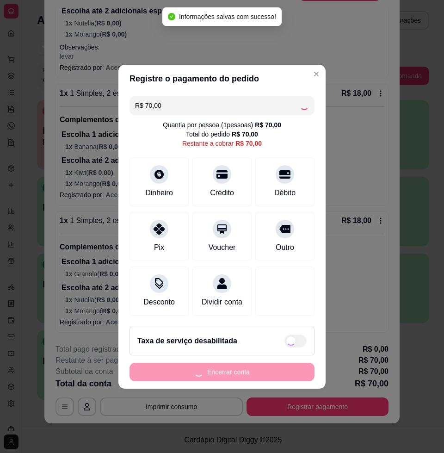
type input "R$ 0,00"
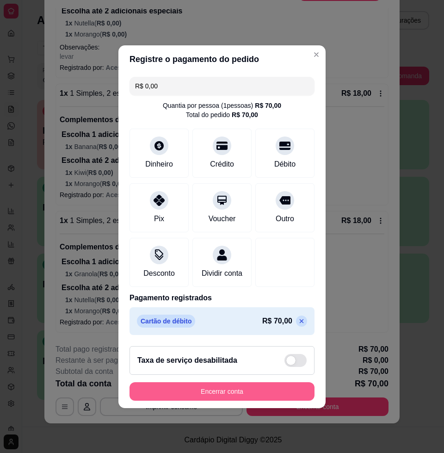
click at [173, 392] on button "Encerrar conta" at bounding box center [222, 391] width 185 height 19
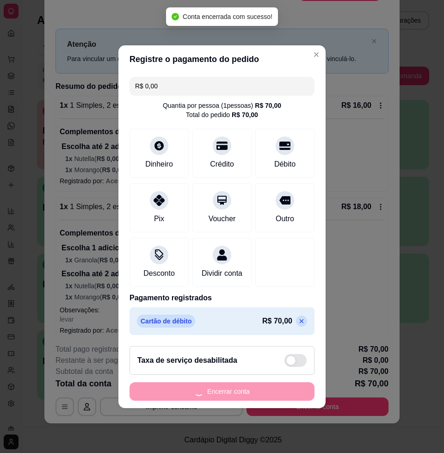
scroll to position [0, 0]
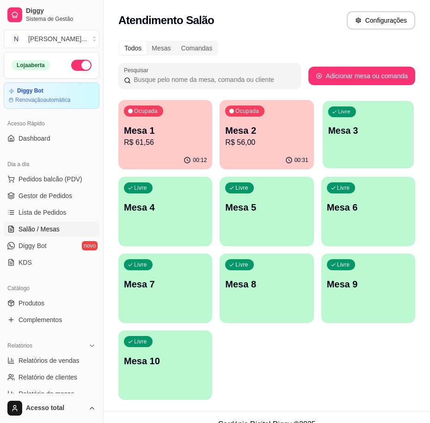
click at [363, 157] on div "Livre Mesa 3" at bounding box center [368, 129] width 91 height 56
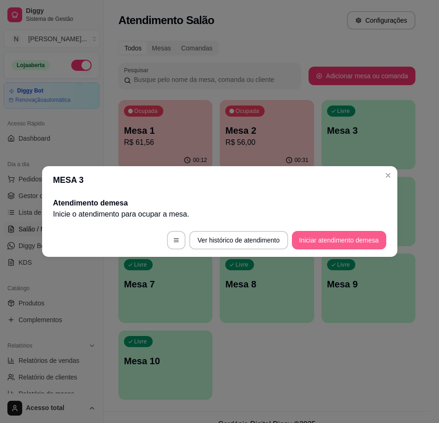
click at [342, 249] on footer "Ver histórico de atendimento Iniciar atendimento de mesa" at bounding box center [219, 239] width 355 height 33
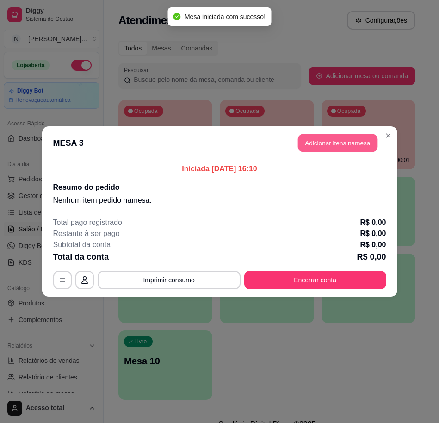
click at [364, 142] on button "Adicionar itens na mesa" at bounding box center [338, 143] width 80 height 18
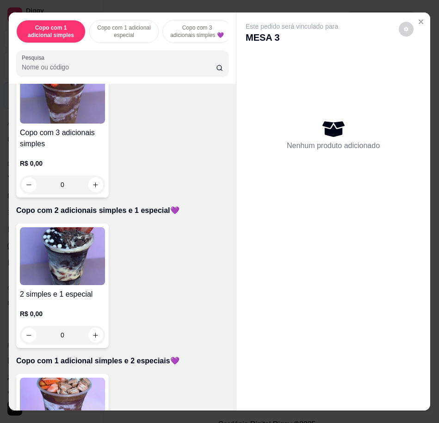
scroll to position [520, 0]
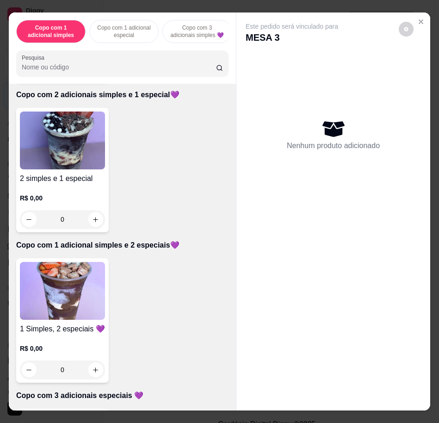
click at [91, 281] on img at bounding box center [62, 291] width 85 height 58
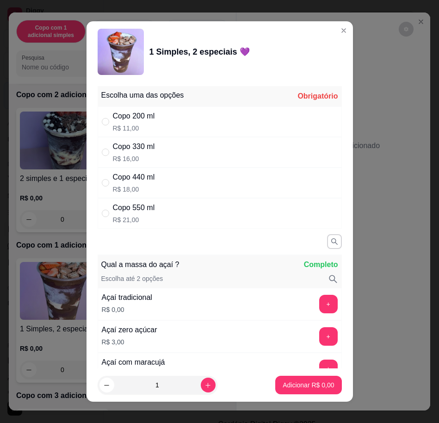
click at [195, 154] on div "Copo 330 ml R$ 16,00" at bounding box center [220, 152] width 244 height 31
radio input "true"
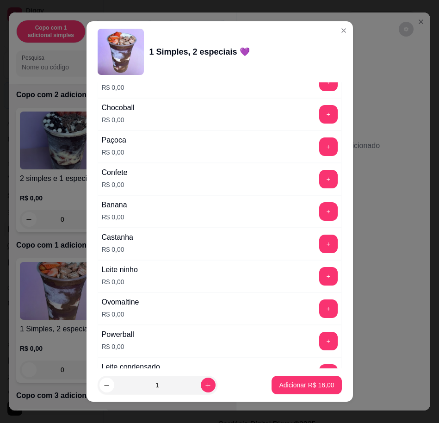
scroll to position [752, 0]
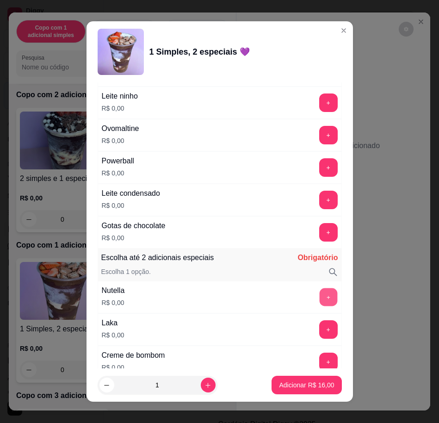
click at [319, 297] on button "+" at bounding box center [328, 297] width 18 height 18
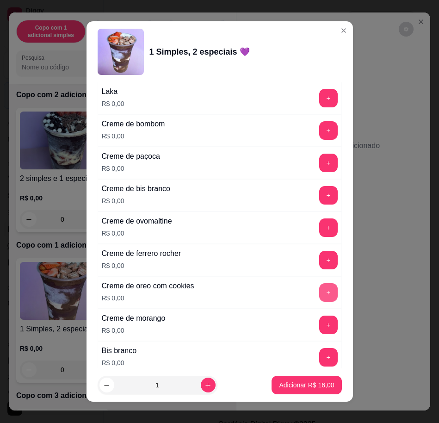
scroll to position [1156, 0]
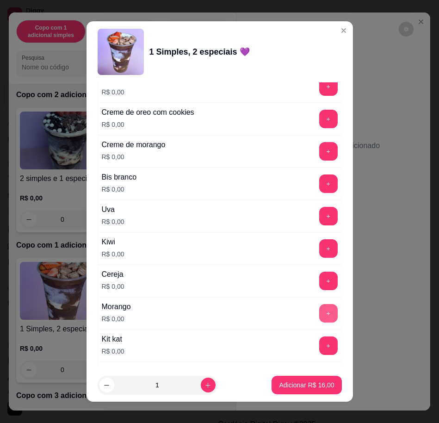
click at [319, 318] on button "+" at bounding box center [328, 313] width 19 height 19
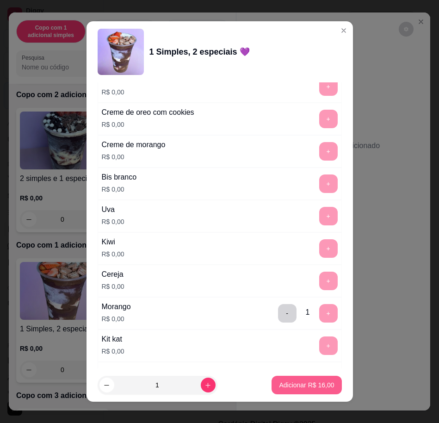
click at [311, 379] on button "Adicionar R$ 16,00" at bounding box center [307, 385] width 70 height 19
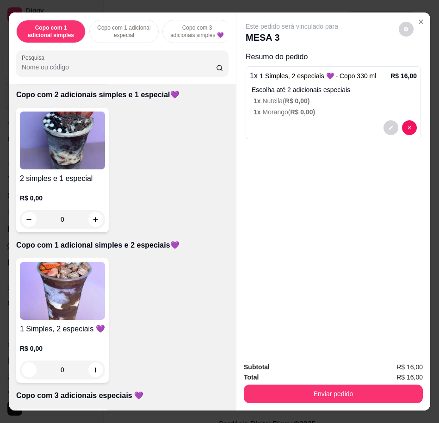
click at [72, 310] on img at bounding box center [62, 291] width 85 height 58
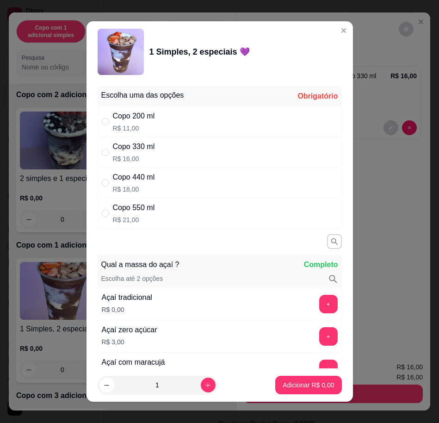
click at [239, 194] on div "Copo 440 ml R$ 18,00" at bounding box center [220, 182] width 244 height 31
radio input "true"
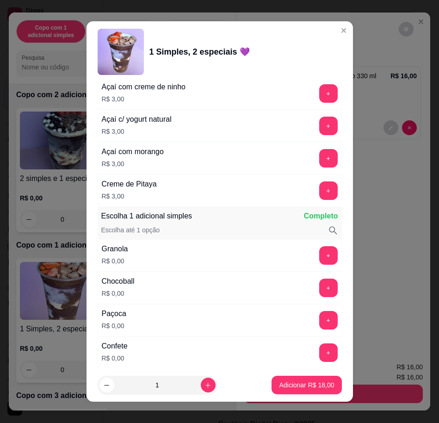
scroll to position [520, 0]
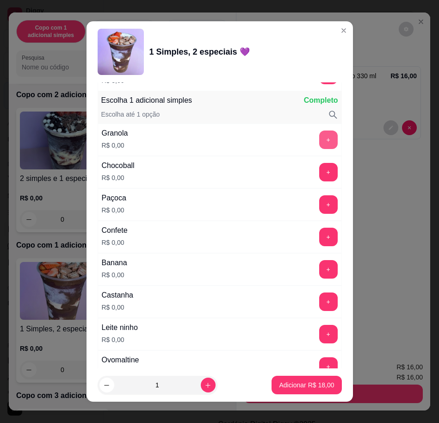
click at [319, 134] on button "+" at bounding box center [328, 139] width 19 height 19
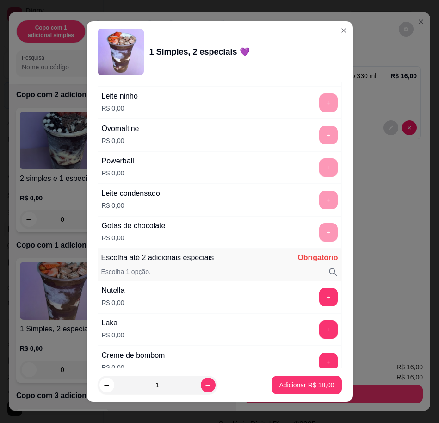
scroll to position [925, 0]
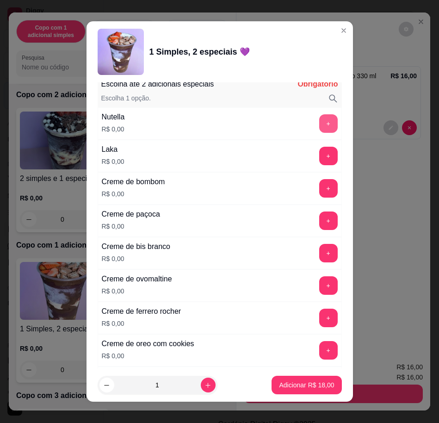
click at [319, 115] on button "+" at bounding box center [328, 123] width 19 height 19
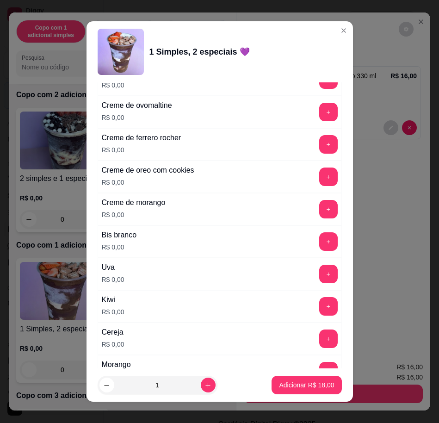
scroll to position [1156, 0]
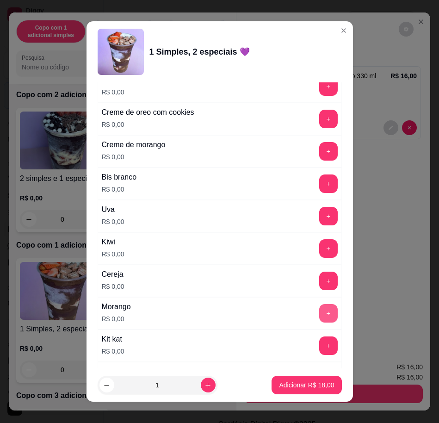
click at [319, 313] on button "+" at bounding box center [328, 313] width 19 height 19
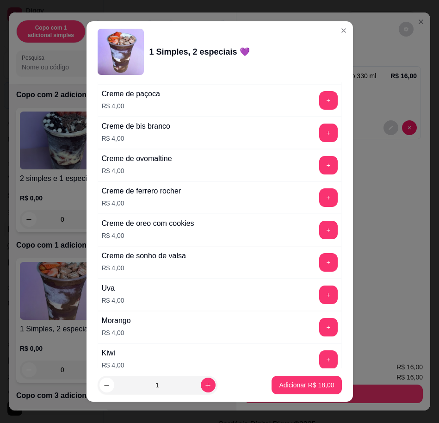
scroll to position [2343, 0]
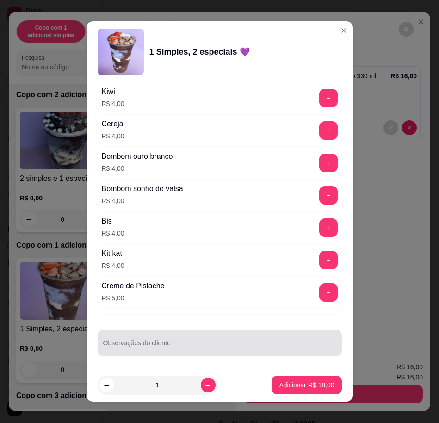
click at [278, 344] on input "Observações do cliente" at bounding box center [219, 346] width 233 height 9
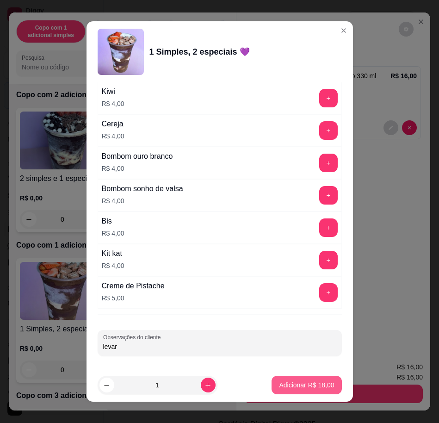
type input "levar"
click at [302, 386] on p "Adicionar R$ 18,00" at bounding box center [306, 384] width 55 height 9
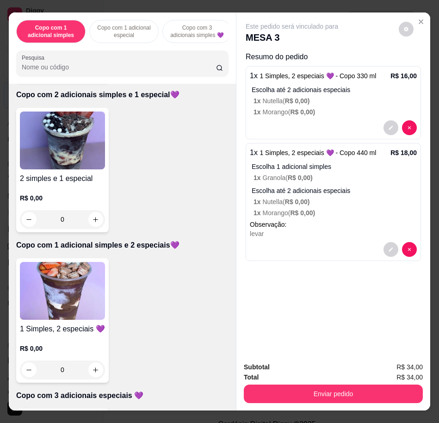
scroll to position [636, 0]
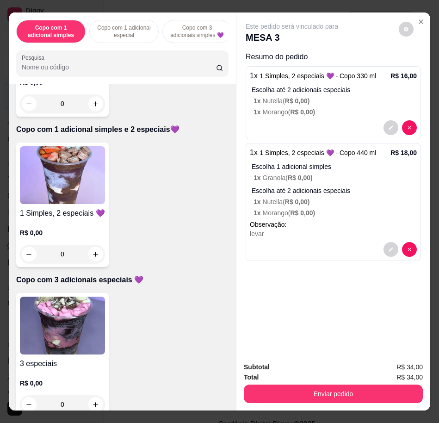
click at [63, 184] on img at bounding box center [62, 175] width 85 height 58
click at [108, 185] on div "1 Simples, 2 especiais 💜 R$ 0,00 0" at bounding box center [122, 204] width 212 height 124
click at [66, 183] on img at bounding box center [62, 175] width 85 height 58
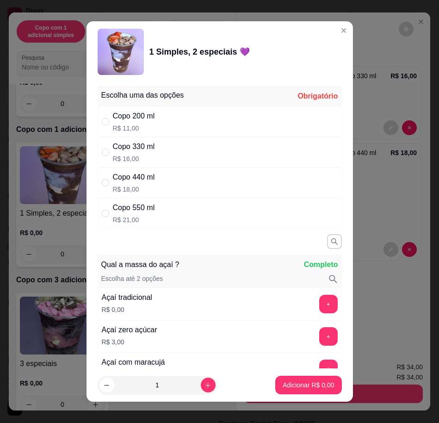
click at [136, 186] on p "R$ 18,00" at bounding box center [134, 189] width 42 height 9
radio input "true"
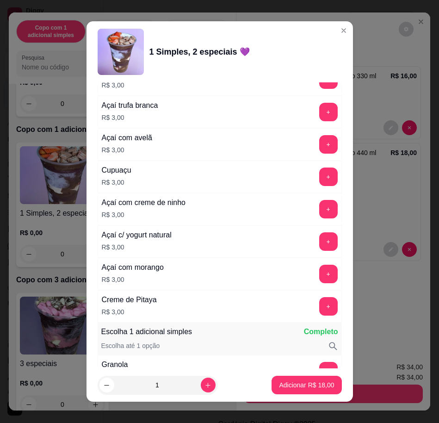
scroll to position [463, 0]
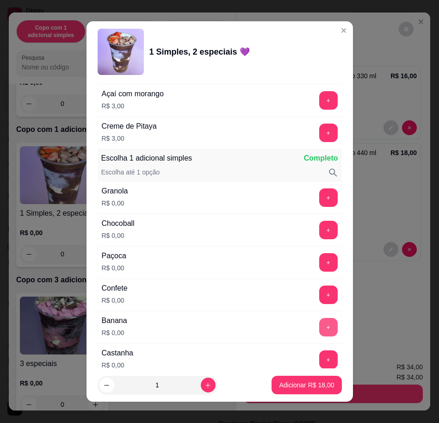
click at [319, 327] on button "+" at bounding box center [328, 327] width 19 height 19
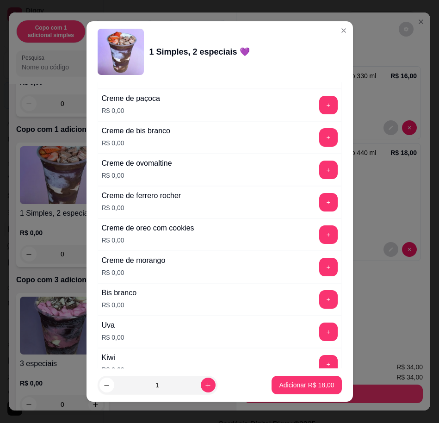
scroll to position [1156, 0]
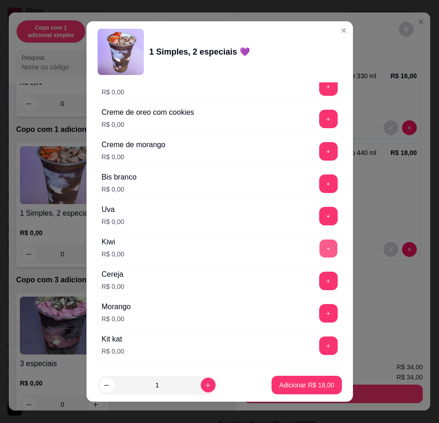
click at [319, 248] on button "+" at bounding box center [328, 248] width 18 height 18
click at [319, 308] on button "+" at bounding box center [328, 313] width 18 height 18
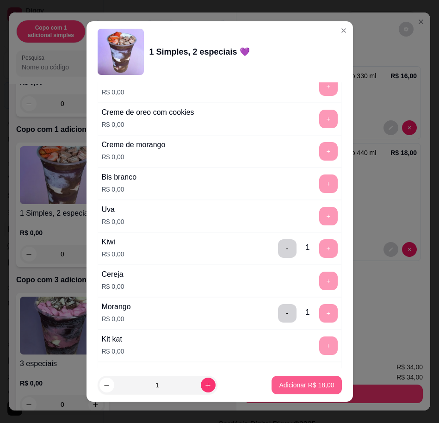
click at [302, 382] on p "Adicionar R$ 18,00" at bounding box center [306, 384] width 55 height 9
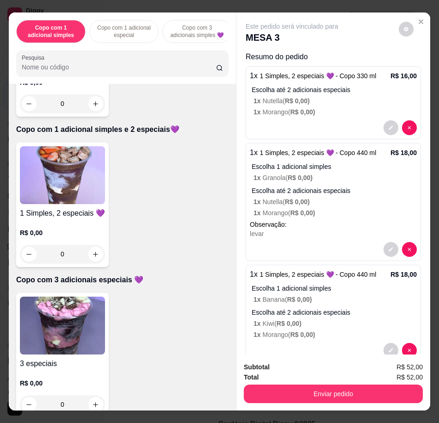
scroll to position [21, 0]
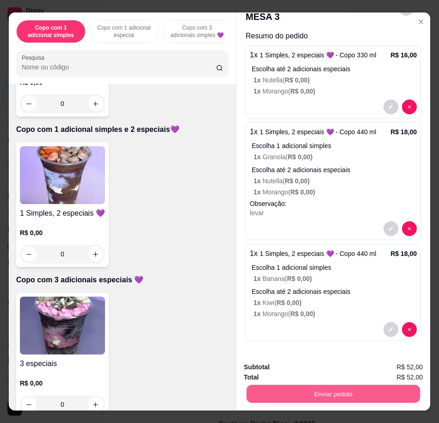
click at [356, 390] on button "Enviar pedido" at bounding box center [333, 393] width 173 height 18
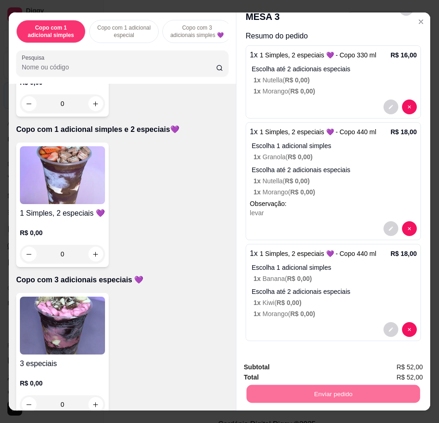
click at [395, 364] on button "Enviar pedido" at bounding box center [398, 367] width 52 height 18
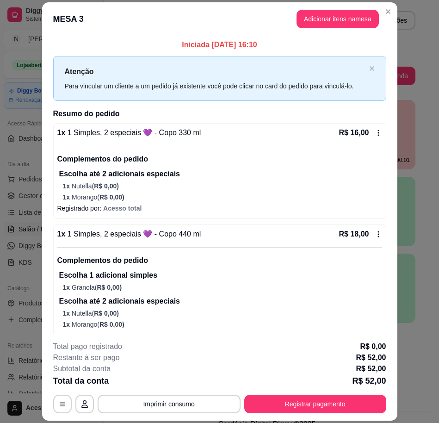
scroll to position [165, 0]
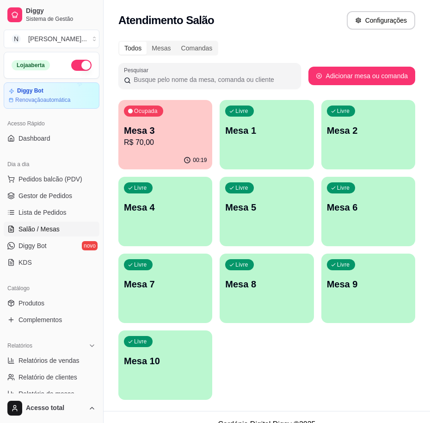
click at [50, 187] on ul "Pedidos balcão (PDV) Gestor de Pedidos Lista de Pedidos Salão / Mesas Diggy Bot…" at bounding box center [52, 221] width 96 height 98
click at [49, 179] on span "Pedidos balcão (PDV)" at bounding box center [51, 178] width 64 height 9
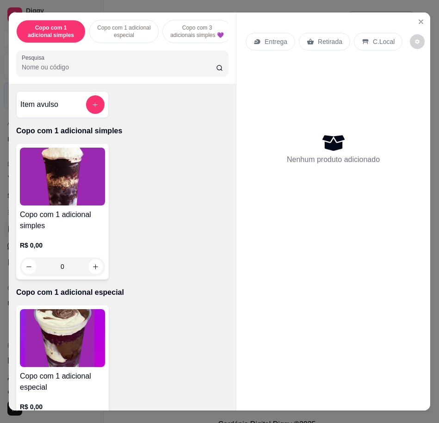
click at [185, 72] on input "Pesquisa" at bounding box center [119, 66] width 194 height 9
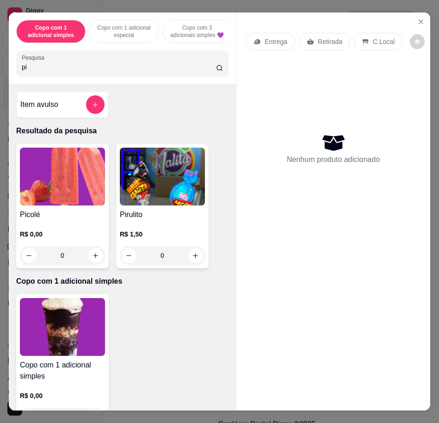
type input "pi"
click at [53, 200] on img at bounding box center [62, 177] width 85 height 58
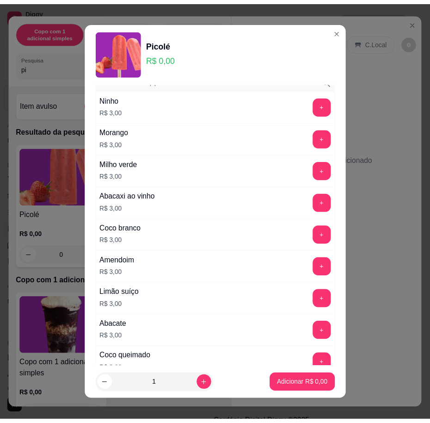
scroll to position [752, 0]
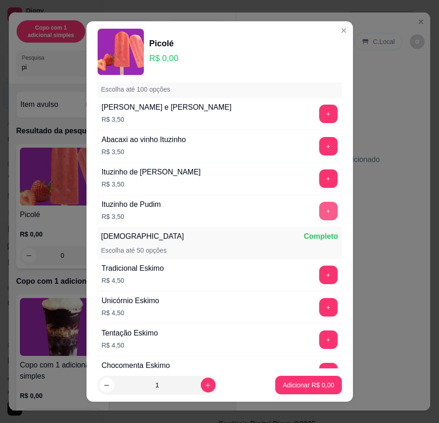
click at [319, 211] on button "+" at bounding box center [328, 211] width 19 height 19
click at [319, 274] on button "+" at bounding box center [328, 275] width 18 height 18
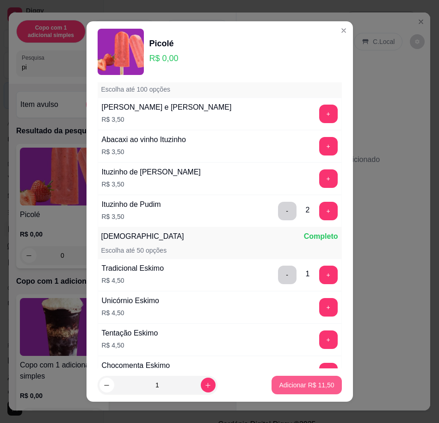
click at [293, 387] on p "Adicionar R$ 11,50" at bounding box center [306, 384] width 55 height 9
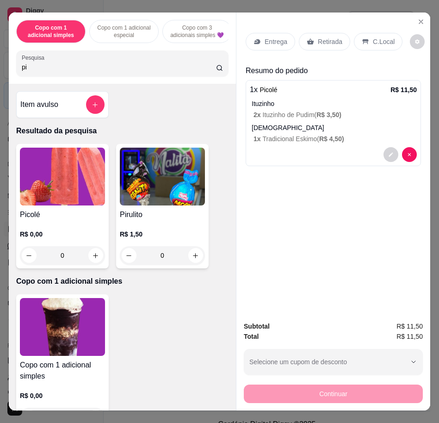
click at [373, 38] on p "C.Local" at bounding box center [384, 41] width 22 height 9
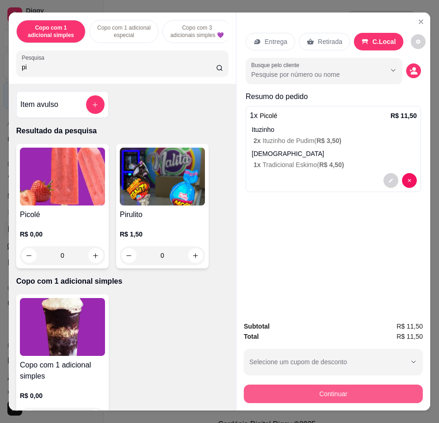
click at [375, 394] on button "Continuar" at bounding box center [333, 393] width 179 height 19
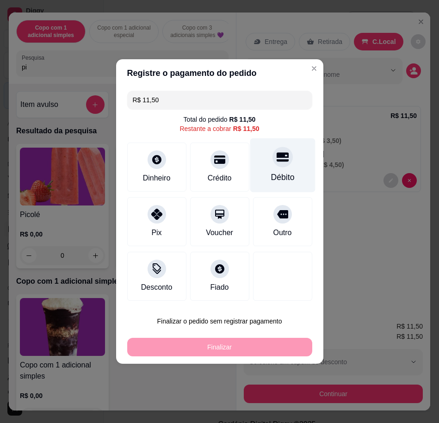
click at [272, 167] on div "Débito" at bounding box center [282, 165] width 65 height 54
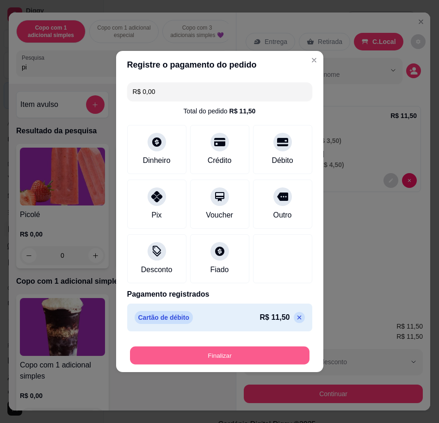
click at [263, 353] on button "Finalizar" at bounding box center [219, 355] width 179 height 18
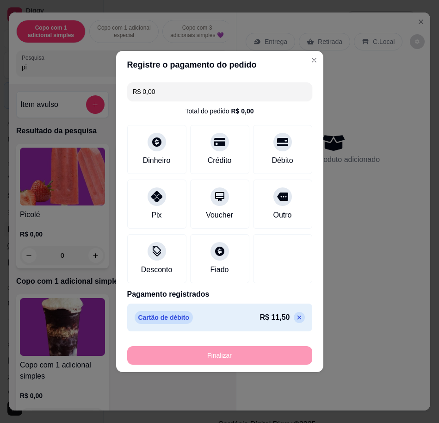
type input "-R$ 11,50"
